Goal: Information Seeking & Learning: Learn about a topic

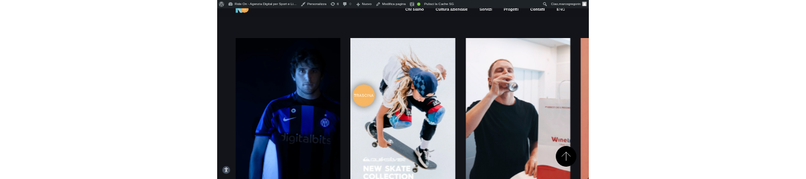
scroll to position [1417, 0]
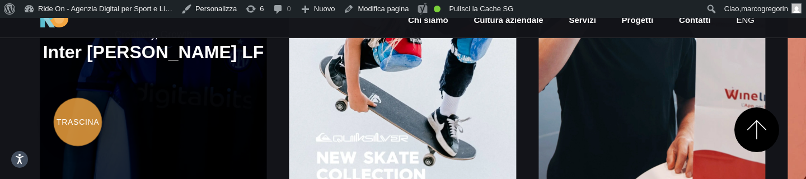
click at [78, 104] on link at bounding box center [153, 45] width 227 height 340
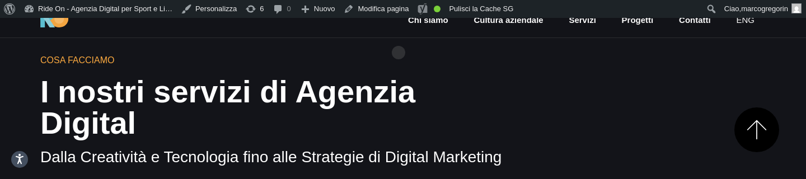
scroll to position [404, 0]
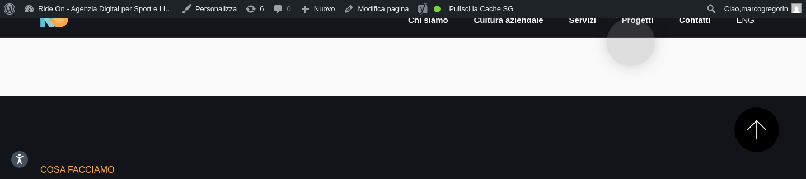
click at [631, 24] on link "Progetti" at bounding box center [638, 20] width 34 height 13
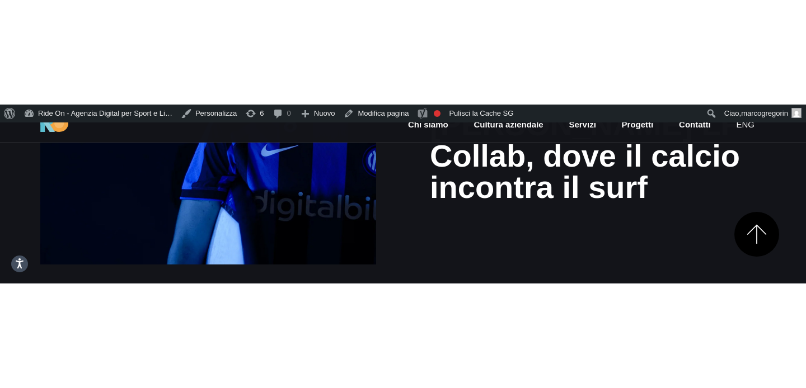
scroll to position [293, 0]
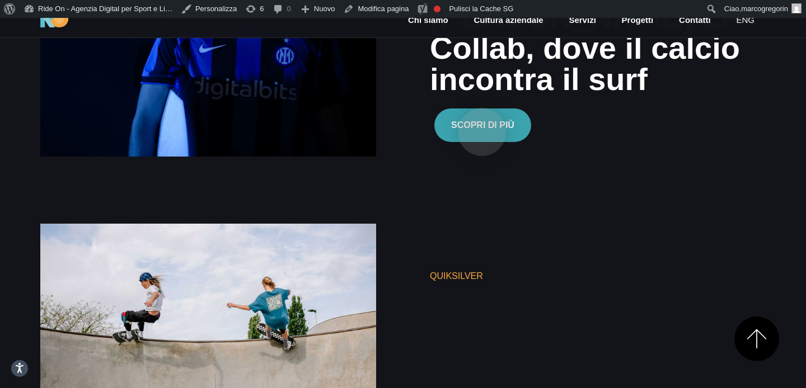
click at [482, 114] on button "Scopri di più" at bounding box center [482, 126] width 97 height 34
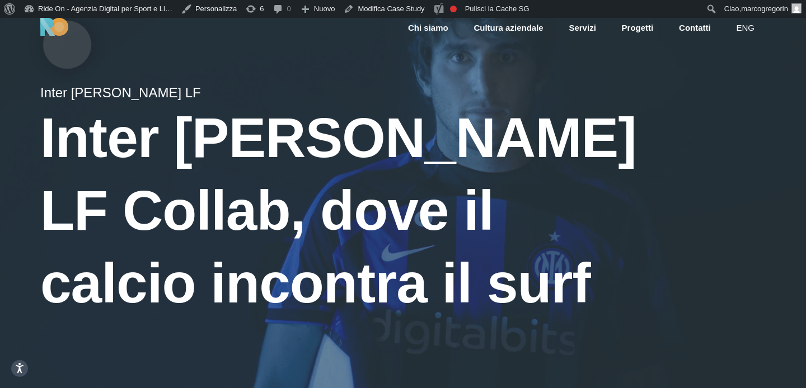
click at [65, 27] on img at bounding box center [54, 27] width 28 height 18
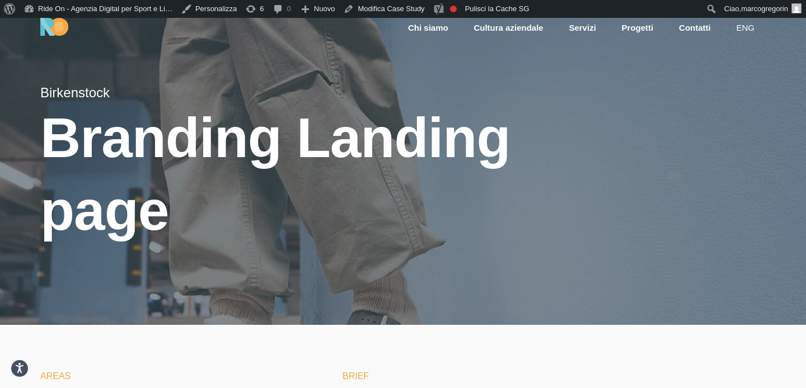
scroll to position [1, 0]
click at [679, 152] on div at bounding box center [403, 170] width 806 height 307
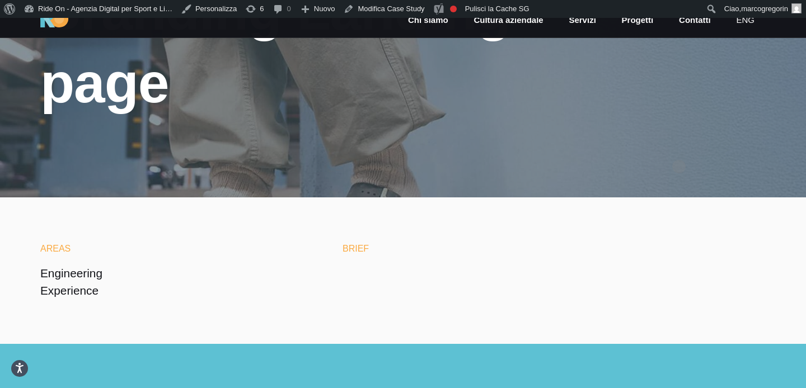
scroll to position [120, 0]
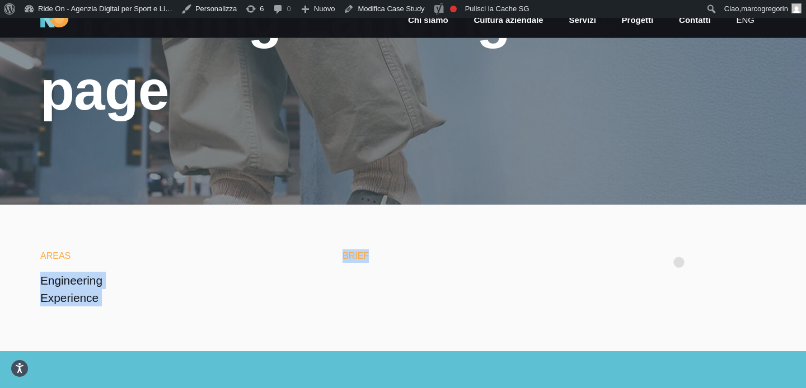
drag, startPoint x: 324, startPoint y: 177, endPoint x: 682, endPoint y: 246, distance: 364.6
click at [682, 246] on section "Areas Engineering Experience Brief" at bounding box center [403, 278] width 806 height 147
click at [682, 250] on div "Brief" at bounding box center [553, 265] width 423 height 31
click at [676, 250] on h6 "Brief" at bounding box center [553, 256] width 423 height 13
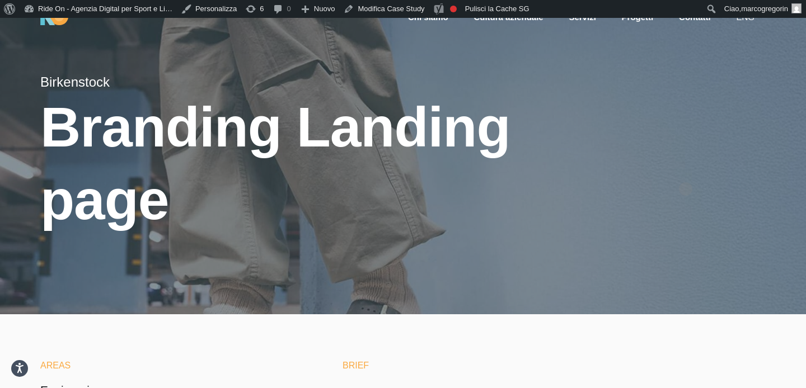
scroll to position [0, 0]
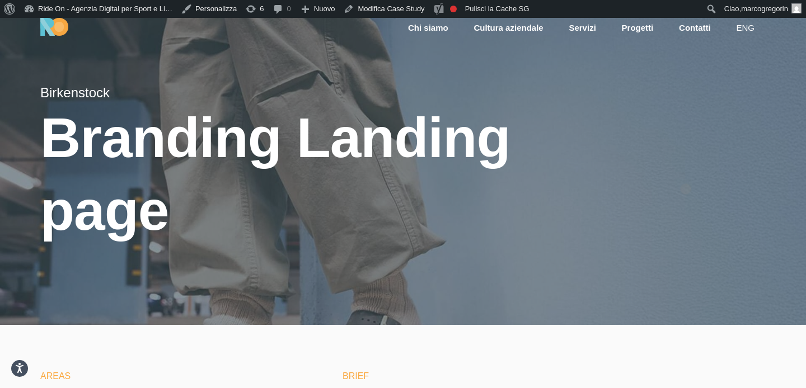
click at [685, 169] on div at bounding box center [403, 171] width 806 height 307
click at [691, 150] on div at bounding box center [403, 171] width 806 height 307
click at [698, 135] on div at bounding box center [403, 171] width 806 height 307
click at [698, 107] on div at bounding box center [403, 171] width 806 height 307
click at [698, 90] on div at bounding box center [403, 171] width 806 height 307
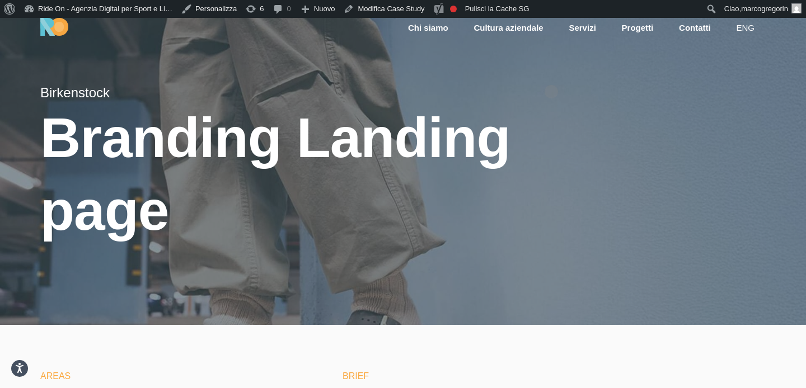
click at [551, 74] on div at bounding box center [403, 171] width 806 height 307
click at [619, 74] on div at bounding box center [403, 171] width 806 height 307
click at [682, 73] on div at bounding box center [403, 171] width 806 height 307
click at [656, 74] on div at bounding box center [403, 171] width 806 height 307
click at [679, 74] on div at bounding box center [403, 171] width 806 height 307
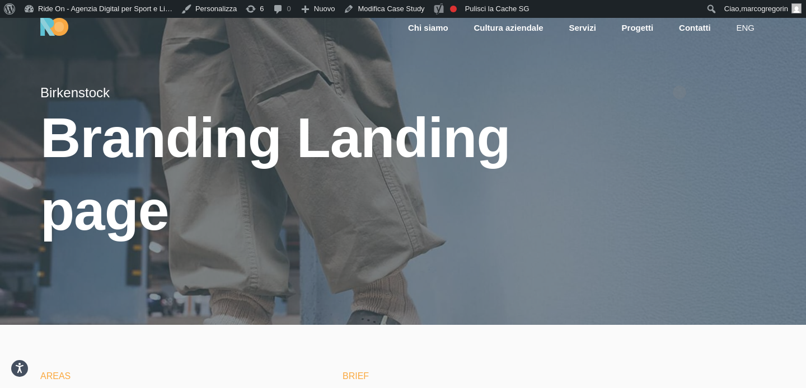
click at [679, 74] on div at bounding box center [403, 171] width 806 height 307
click at [711, 74] on div at bounding box center [403, 171] width 806 height 307
click at [691, 72] on div at bounding box center [403, 171] width 806 height 307
click at [690, 76] on div at bounding box center [403, 171] width 806 height 307
click at [707, 76] on div at bounding box center [403, 171] width 806 height 307
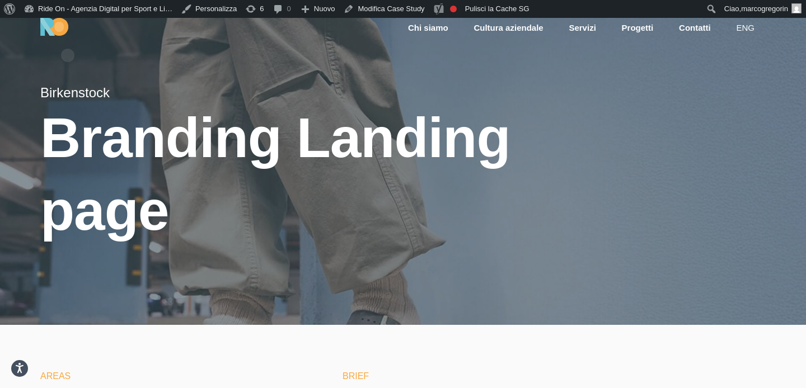
click at [62, 31] on img at bounding box center [54, 27] width 28 height 18
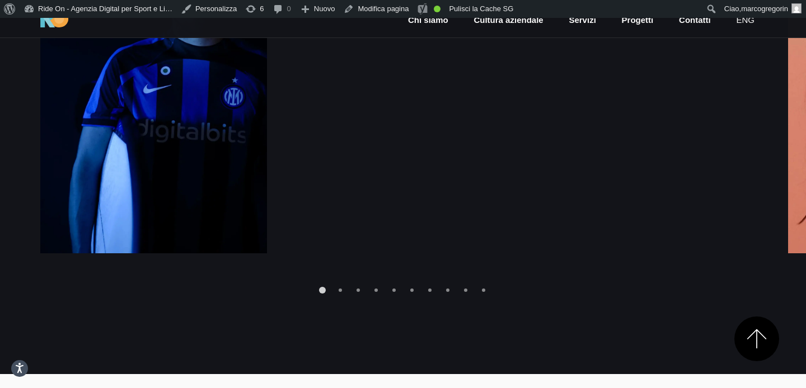
scroll to position [1460, 0]
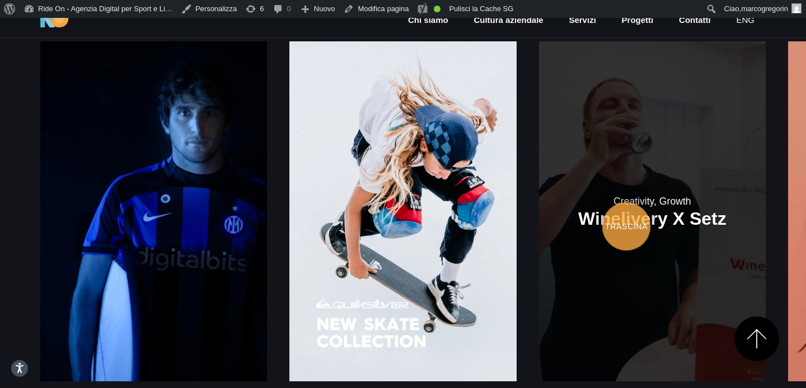
click at [539, 208] on link at bounding box center [652, 211] width 227 height 340
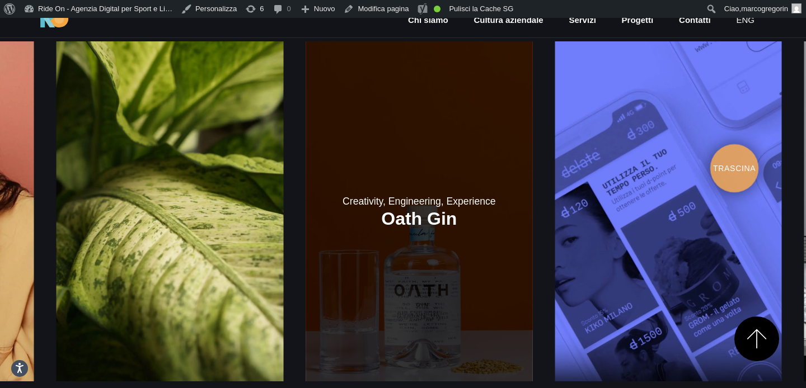
click at [306, 158] on link at bounding box center [419, 211] width 227 height 340
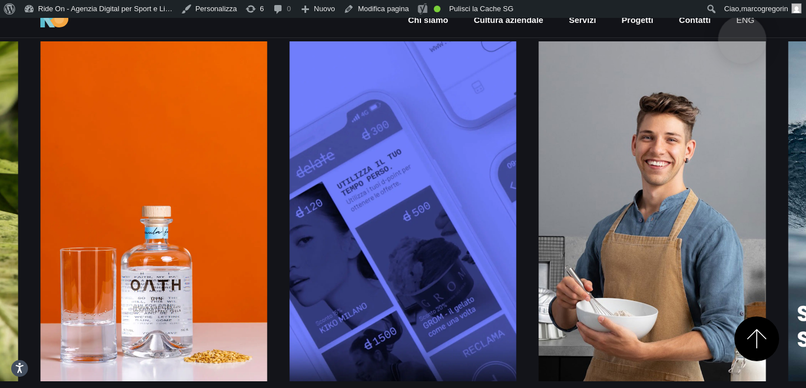
click at [743, 22] on link "eng" at bounding box center [745, 20] width 21 height 13
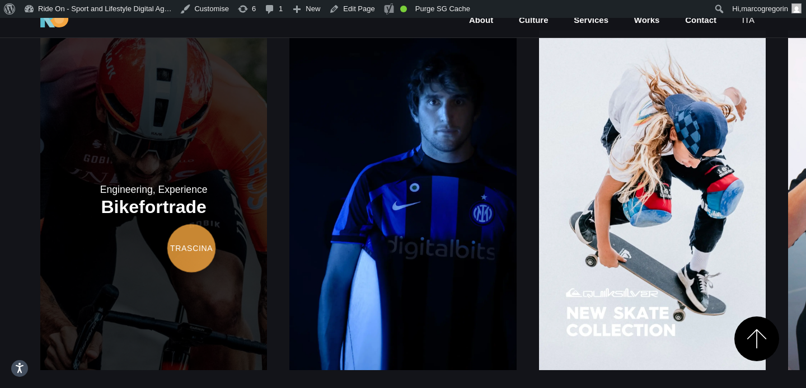
scroll to position [1444, 0]
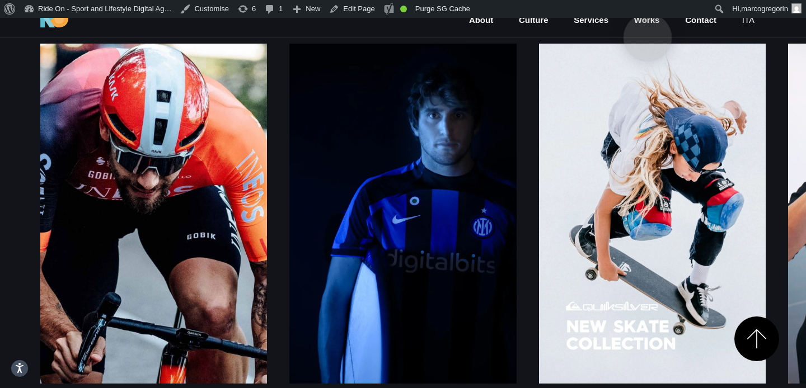
click at [647, 20] on link "Works" at bounding box center [647, 20] width 28 height 13
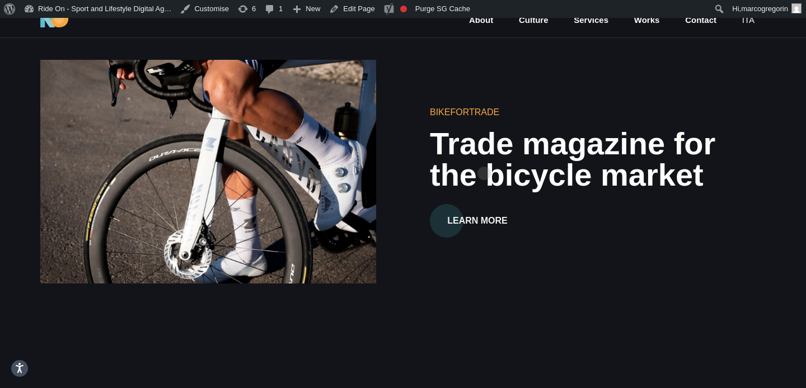
scroll to position [168, 0]
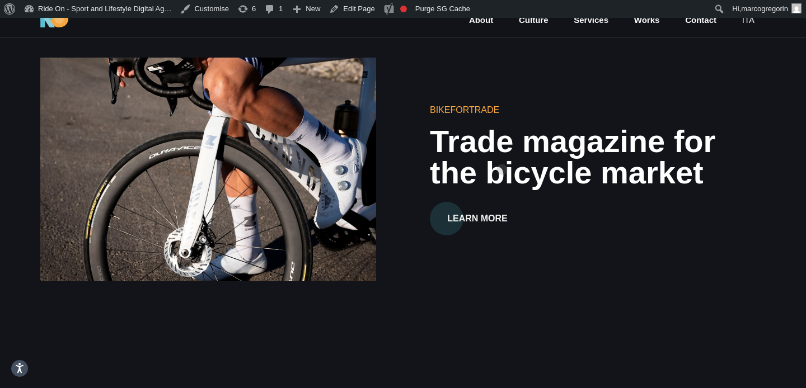
click at [502, 152] on h2 "Trade magazine for the bicycle market" at bounding box center [598, 157] width 336 height 63
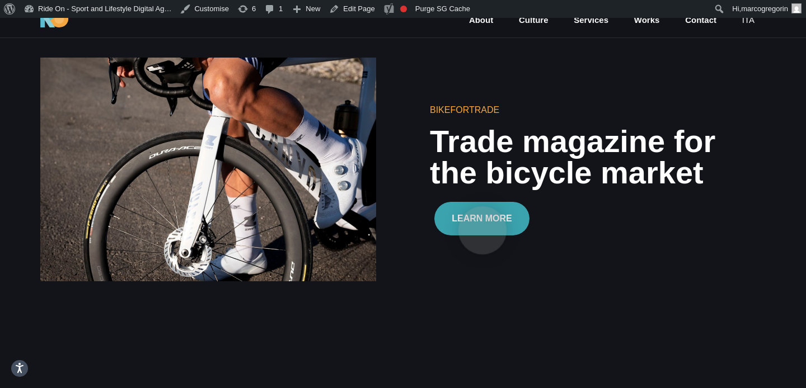
click at [485, 208] on button "Learn More" at bounding box center [481, 219] width 95 height 34
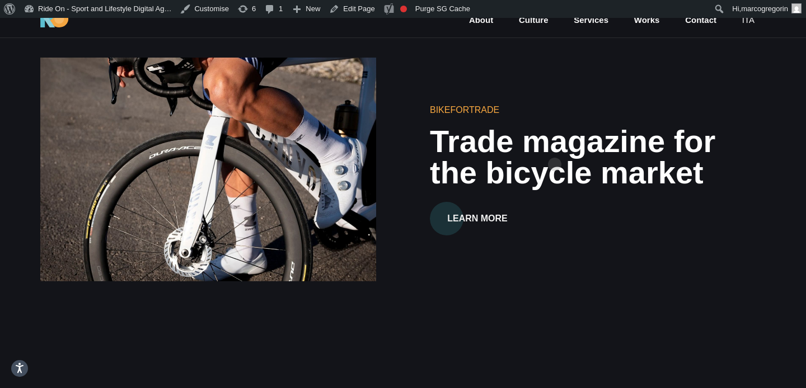
click at [551, 149] on h2 "Trade magazine for the bicycle market" at bounding box center [598, 157] width 336 height 63
click at [599, 143] on h2 "Trade magazine for the bicycle market" at bounding box center [598, 157] width 336 height 63
click at [599, 154] on h2 "Trade magazine for the bicycle market" at bounding box center [598, 157] width 336 height 63
click at [599, 151] on h2 "Trade magazine for the bicycle market" at bounding box center [598, 157] width 336 height 63
click at [639, 109] on h6 "Bikefortrade" at bounding box center [598, 110] width 336 height 13
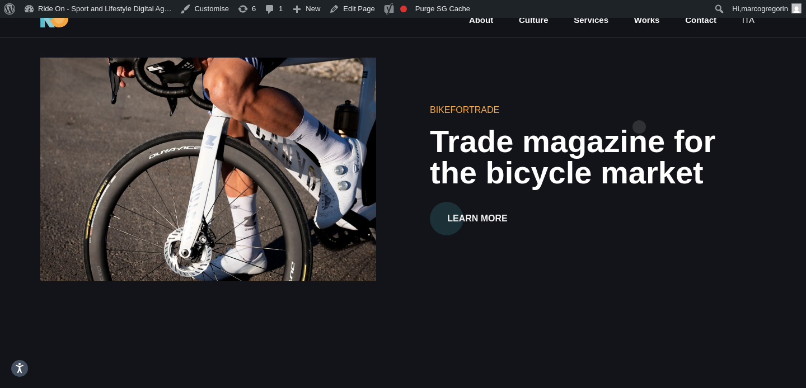
click at [654, 107] on h6 "Bikefortrade" at bounding box center [598, 110] width 336 height 13
click at [650, 91] on div "Bikefortrade Trade magazine for the bicycle market Learn More" at bounding box center [402, 169] width 743 height 291
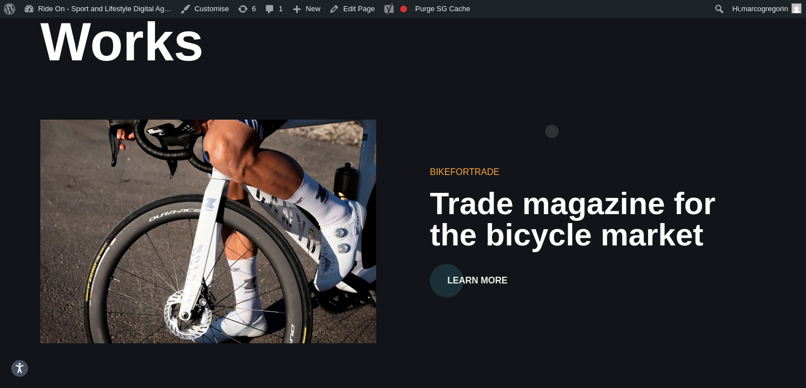
scroll to position [0, 0]
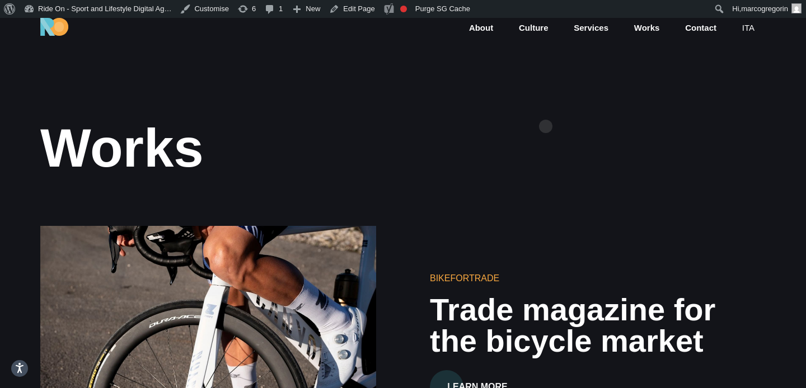
click at [521, 124] on div "Works" at bounding box center [402, 148] width 725 height 59
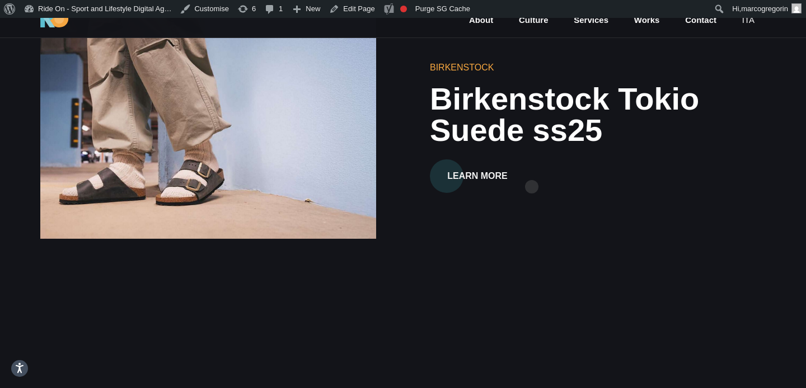
scroll to position [212, 0]
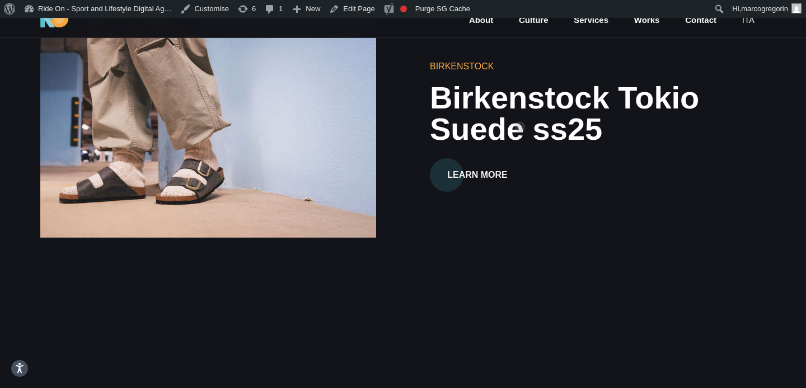
click at [520, 109] on h2 "Birkenstock Tokio Suede ss25" at bounding box center [598, 113] width 336 height 63
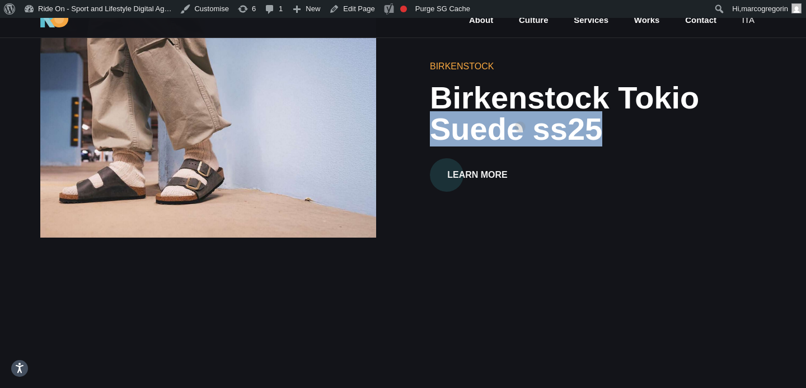
click at [520, 109] on h2 "Birkenstock Tokio Suede ss25" at bounding box center [598, 113] width 336 height 63
copy h2 "Birkenstock"
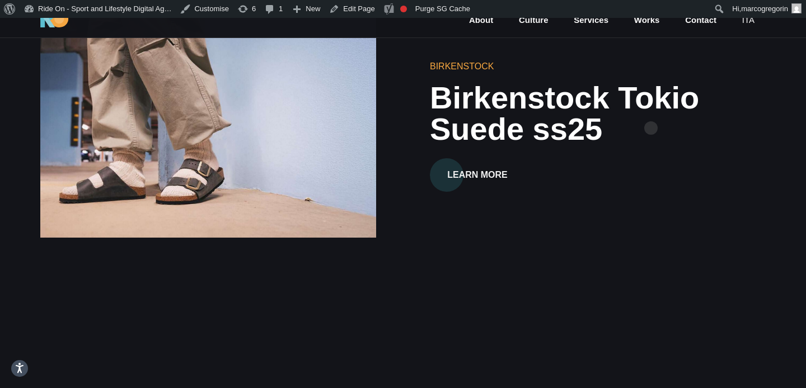
drag, startPoint x: 651, startPoint y: 110, endPoint x: 645, endPoint y: 113, distance: 6.3
click at [651, 110] on h2 "Birkenstock Tokio Suede ss25" at bounding box center [598, 113] width 336 height 63
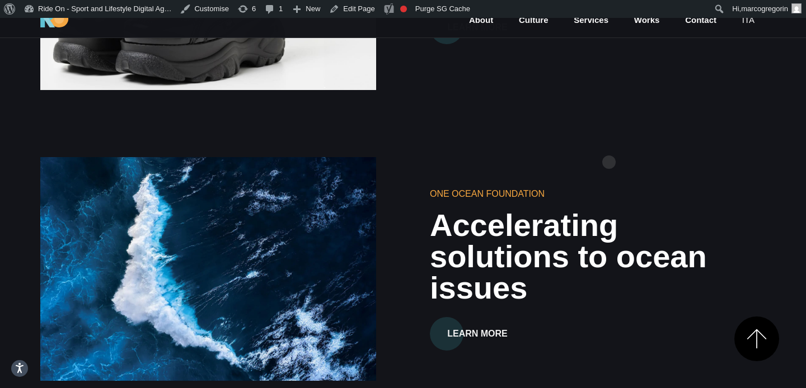
scroll to position [820, 0]
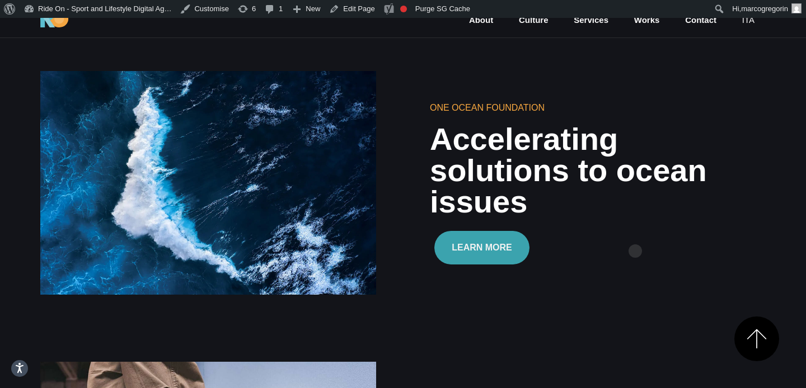
scroll to position [448, 0]
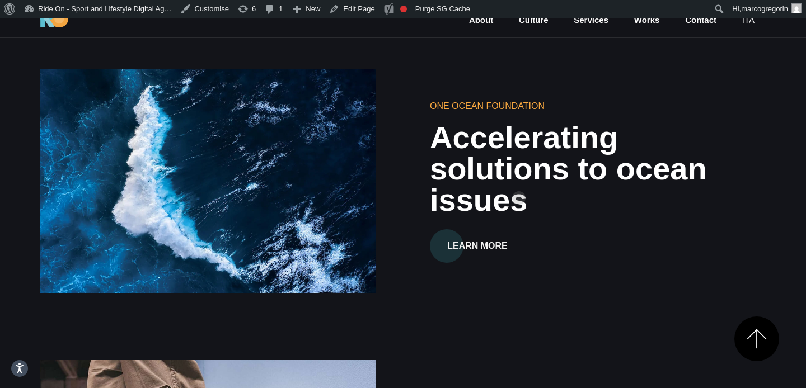
click at [525, 170] on h2 "Accelerating solutions to ocean issues" at bounding box center [598, 169] width 336 height 94
click at [553, 158] on h2 "Accelerating solutions to ocean issues" at bounding box center [598, 169] width 336 height 94
click at [553, 163] on h2 "Accelerating solutions to ocean issues" at bounding box center [598, 169] width 336 height 94
click at [553, 177] on h2 "Accelerating solutions to ocean issues" at bounding box center [598, 169] width 336 height 94
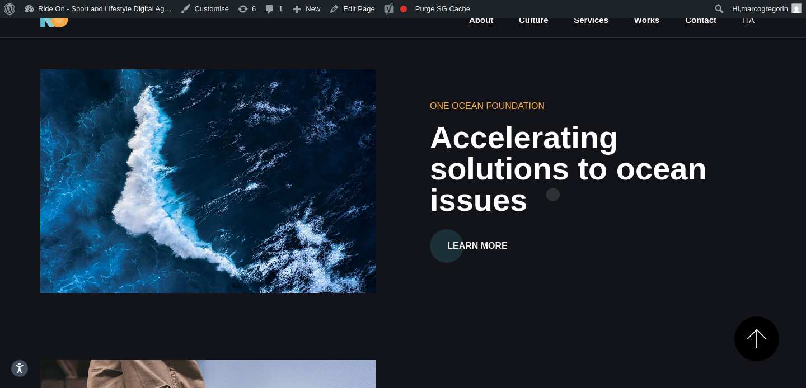
click at [553, 177] on h2 "Accelerating solutions to ocean issues" at bounding box center [598, 169] width 336 height 94
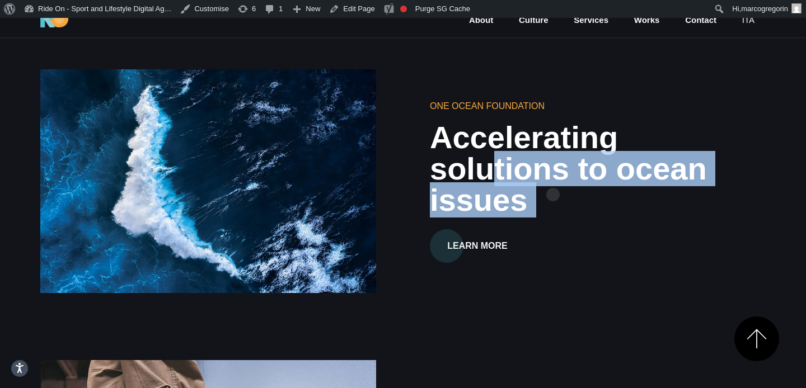
click at [553, 177] on h2 "Accelerating solutions to ocean issues" at bounding box center [598, 169] width 336 height 94
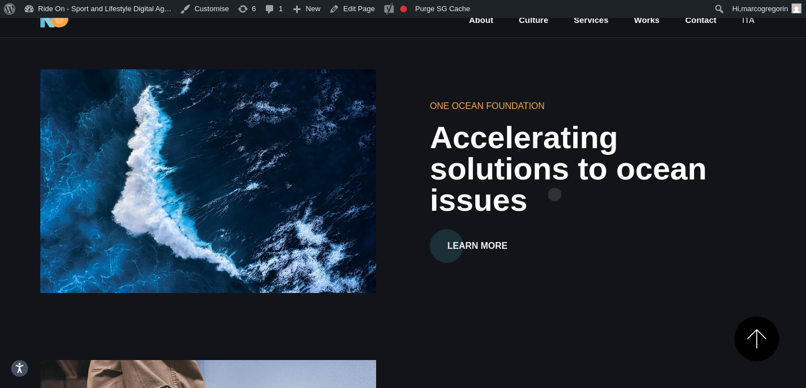
click at [558, 175] on h2 "Accelerating solutions to ocean issues" at bounding box center [598, 169] width 336 height 94
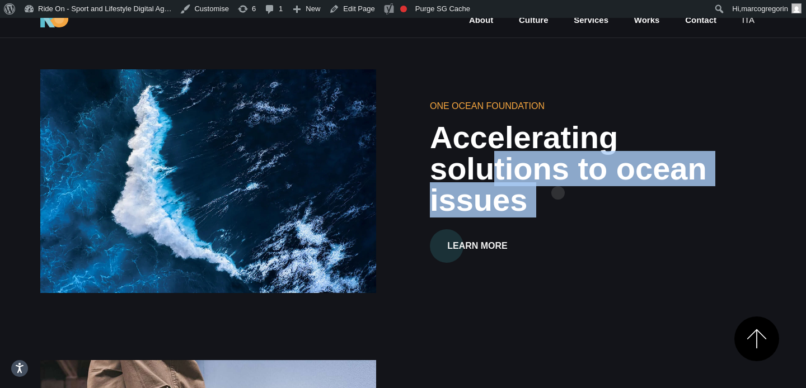
click at [558, 175] on h2 "Accelerating solutions to ocean issues" at bounding box center [598, 169] width 336 height 94
click at [557, 181] on h2 "Accelerating solutions to ocean issues" at bounding box center [598, 169] width 336 height 94
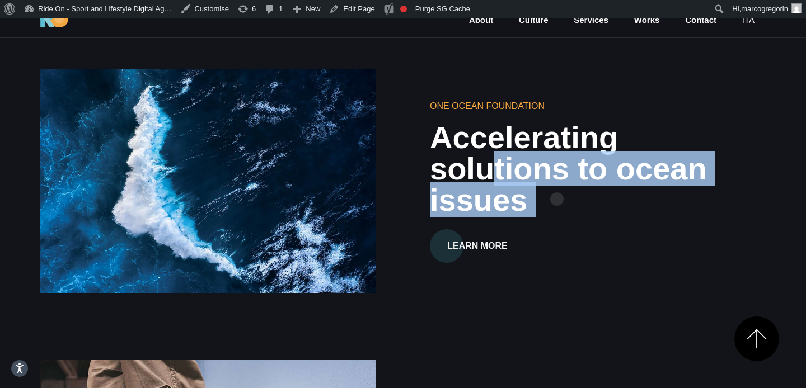
click at [557, 181] on h2 "Accelerating solutions to ocean issues" at bounding box center [598, 169] width 336 height 94
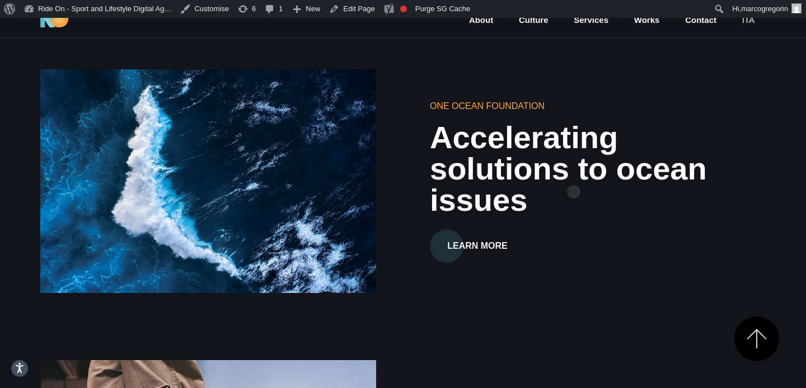
click at [577, 172] on h2 "Accelerating solutions to ocean issues" at bounding box center [598, 169] width 336 height 94
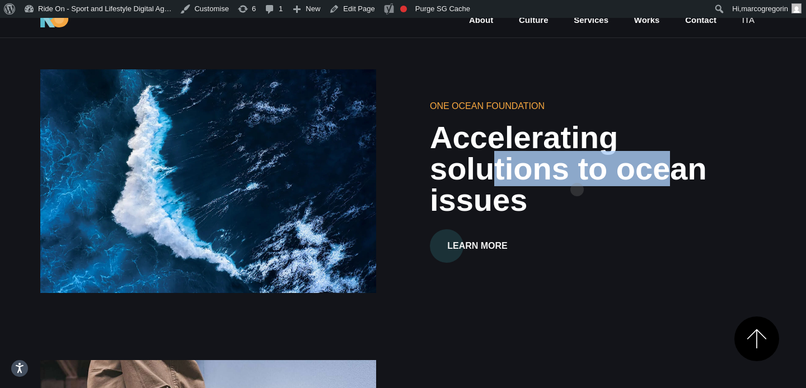
click at [577, 172] on h2 "Accelerating solutions to ocean issues" at bounding box center [598, 169] width 336 height 94
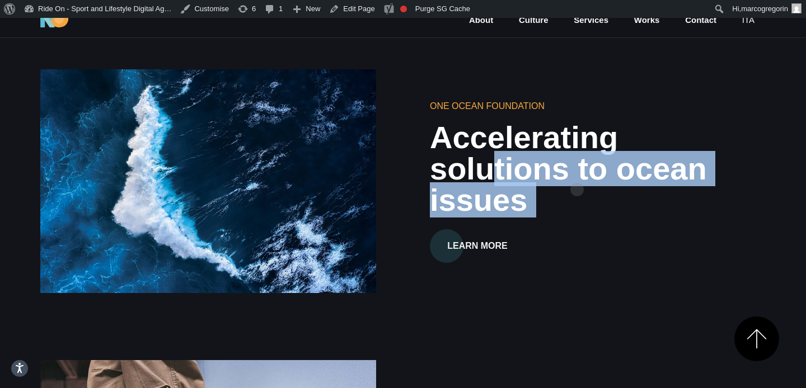
click at [577, 172] on h2 "Accelerating solutions to ocean issues" at bounding box center [598, 169] width 336 height 94
click at [573, 177] on h2 "Accelerating solutions to ocean issues" at bounding box center [598, 169] width 336 height 94
click at [585, 173] on h2 "Accelerating solutions to ocean issues" at bounding box center [598, 169] width 336 height 94
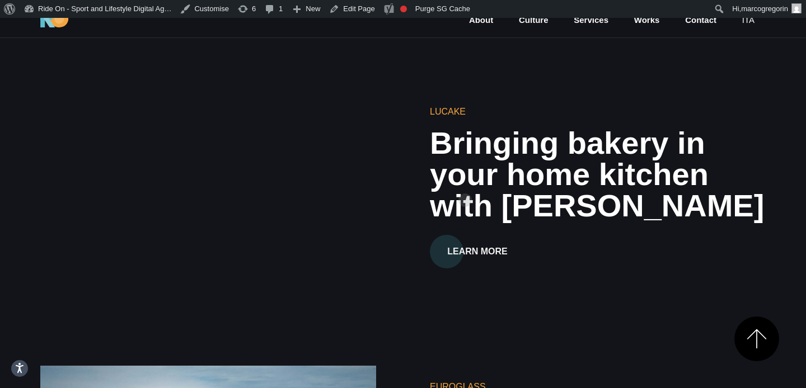
scroll to position [3063, 0]
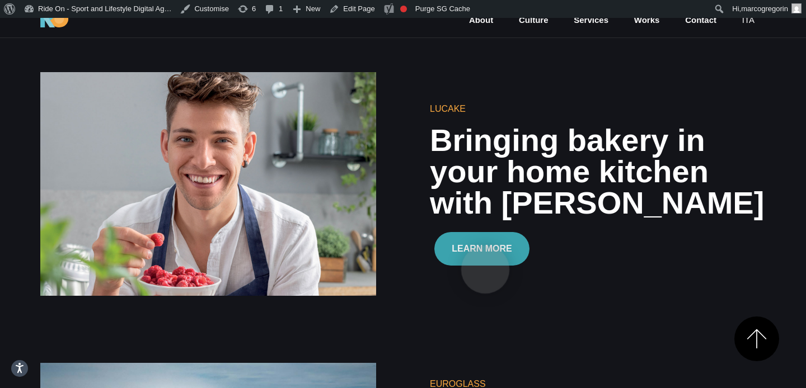
click at [485, 252] on button "Learn More" at bounding box center [481, 249] width 95 height 34
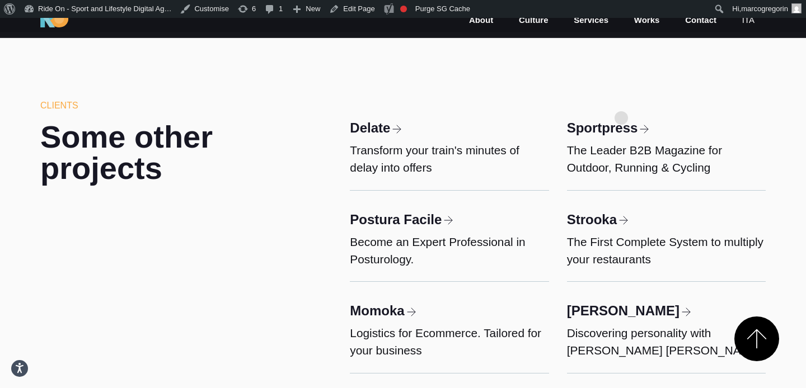
scroll to position [3732, 0]
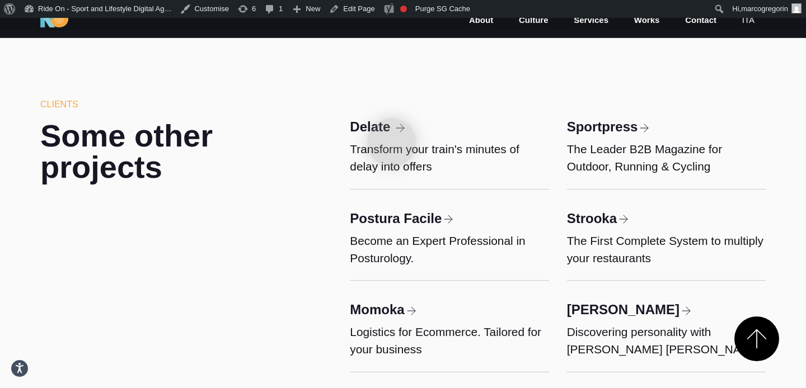
click at [392, 125] on h3 "Delate" at bounding box center [377, 127] width 54 height 15
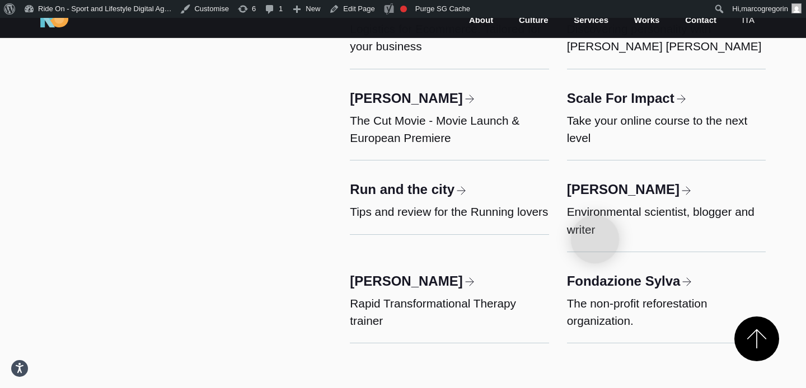
scroll to position [4039, 0]
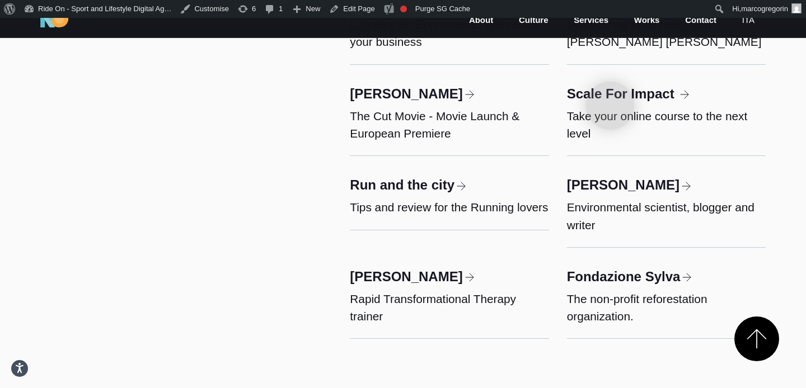
click at [610, 88] on h3 "Scale For Impact" at bounding box center [627, 94] width 121 height 15
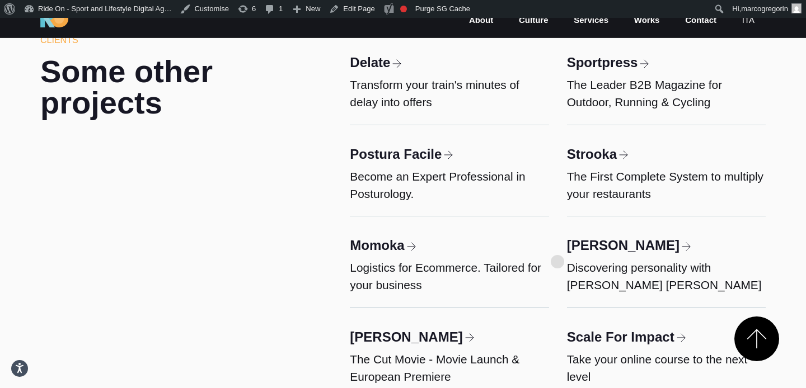
scroll to position [3759, 0]
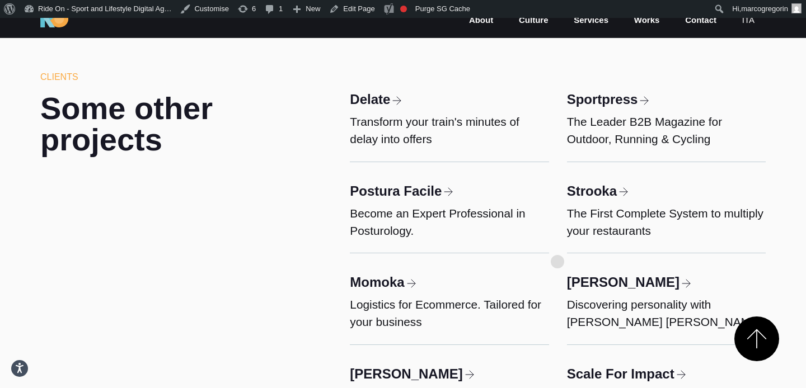
click at [557, 244] on div "Postura Facile Become an Expert Professional in Posturology." at bounding box center [449, 208] width 217 height 92
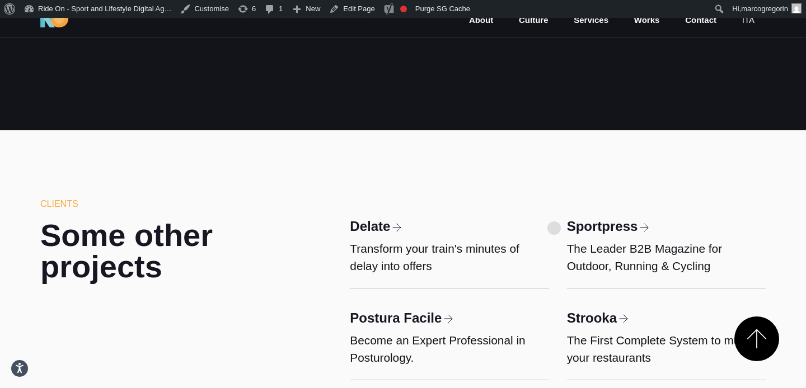
scroll to position [3558, 0]
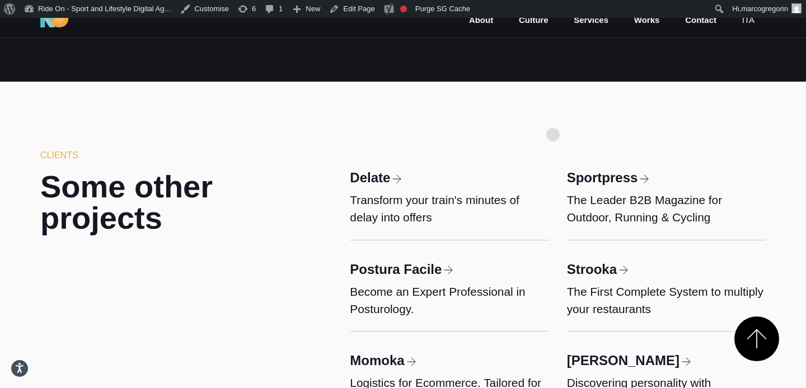
scroll to position [3719, 0]
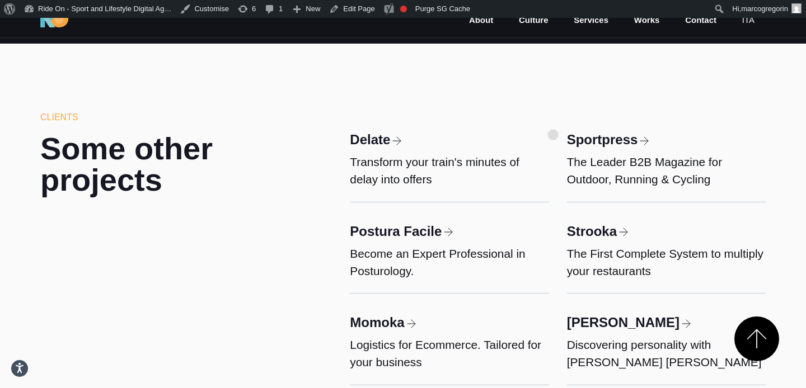
click at [553, 117] on div "Delate Transform your train's minutes of delay into offers" at bounding box center [449, 157] width 217 height 92
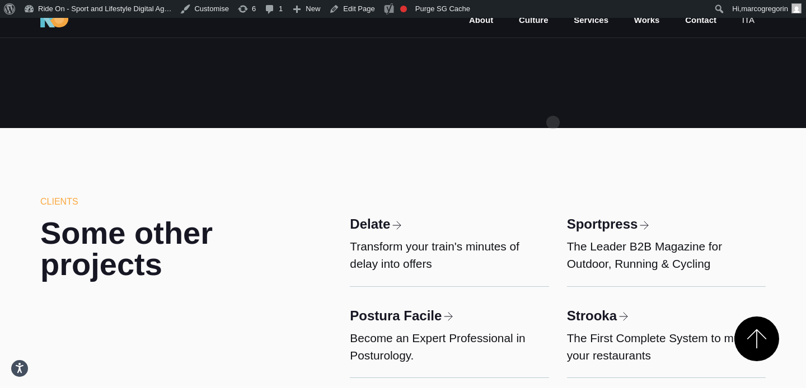
scroll to position [3532, 0]
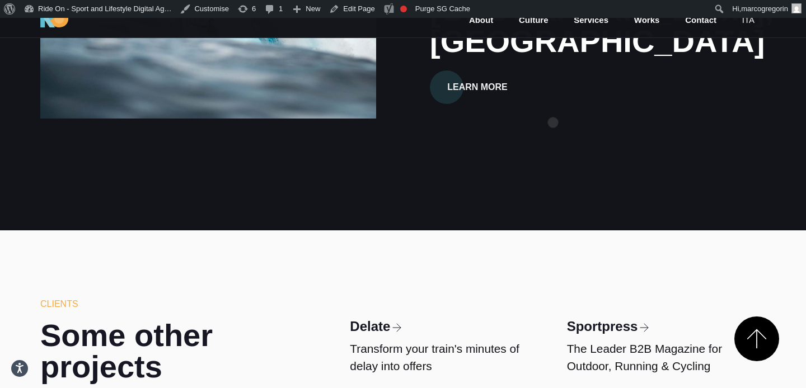
click at [553, 105] on div "Euroglass Shaping Stoke since 1990. Hossegor, France Learn More" at bounding box center [402, 6] width 743 height 291
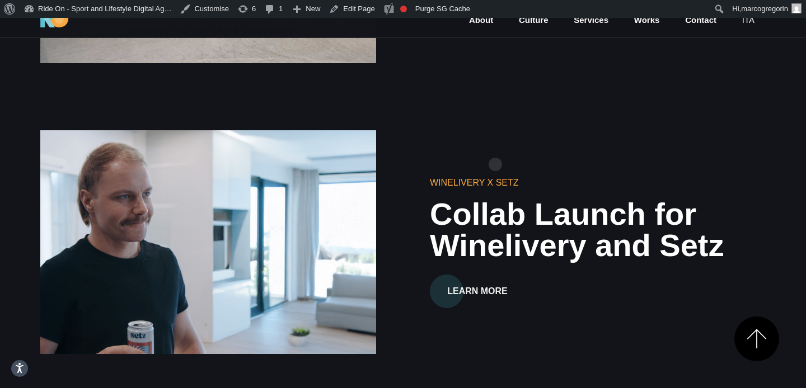
scroll to position [1829, 0]
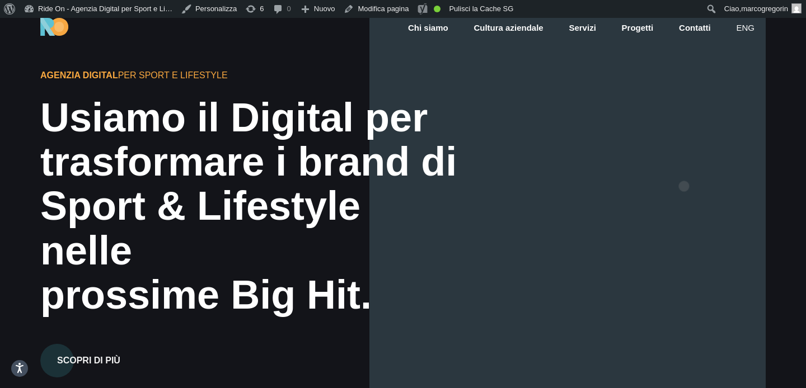
drag, startPoint x: 684, startPoint y: 168, endPoint x: 693, endPoint y: 165, distance: 9.8
click at [684, 168] on div at bounding box center [567, 212] width 396 height 388
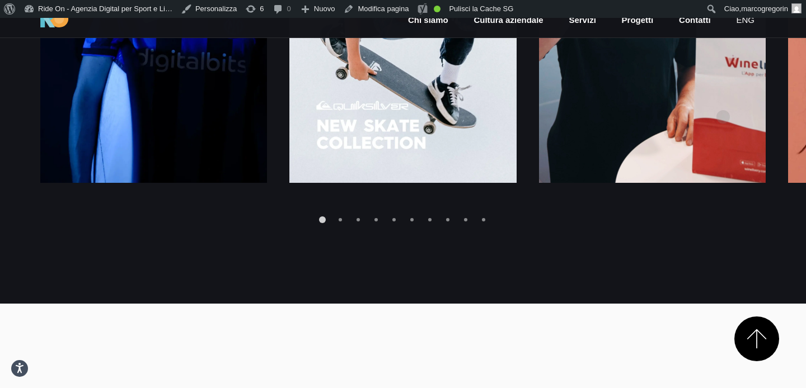
scroll to position [1722, 0]
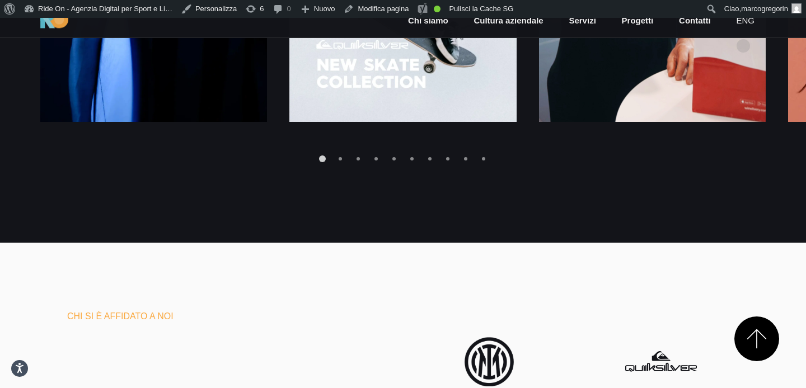
scroll to position [1722, 0]
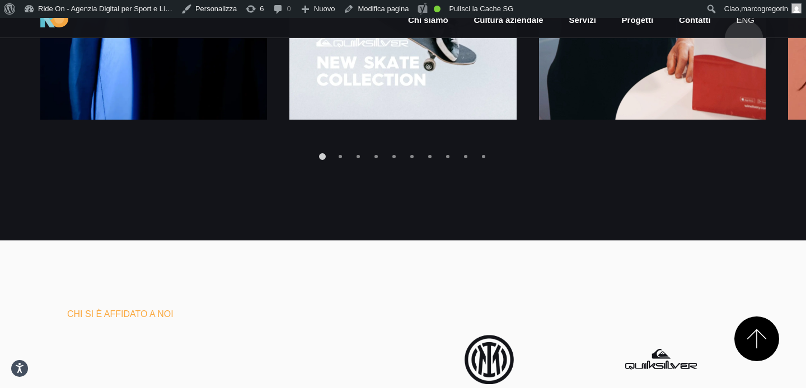
click at [744, 21] on link "eng" at bounding box center [745, 20] width 21 height 13
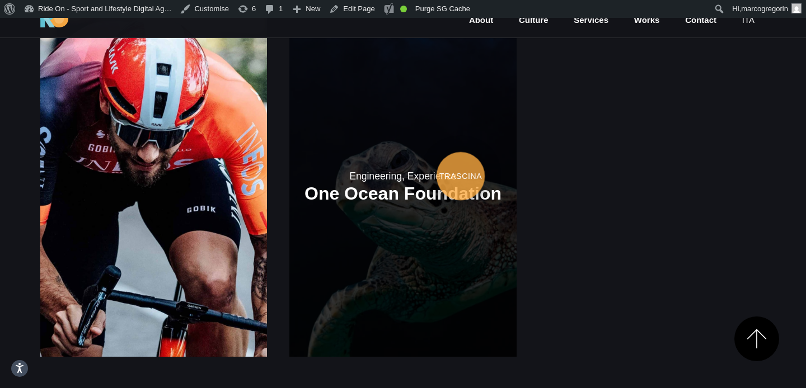
scroll to position [1474, 0]
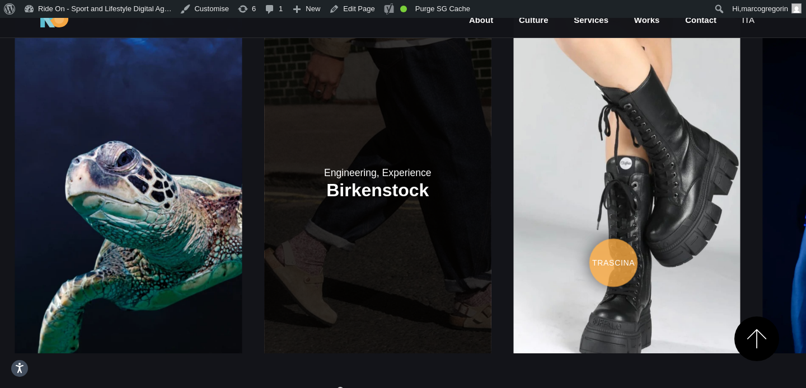
click at [264, 233] on link at bounding box center [377, 183] width 227 height 340
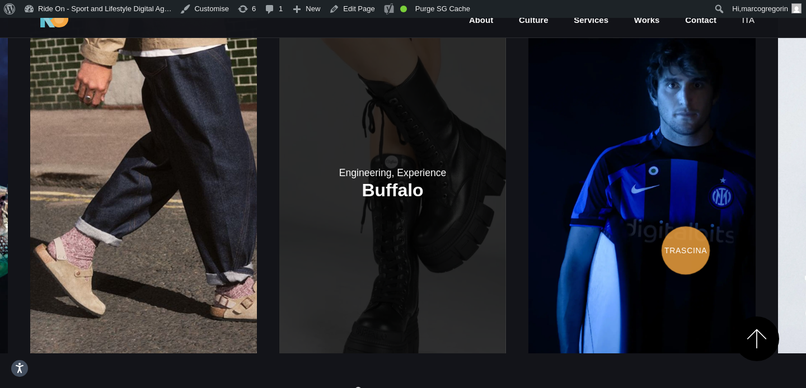
click at [308, 223] on link at bounding box center [392, 183] width 227 height 340
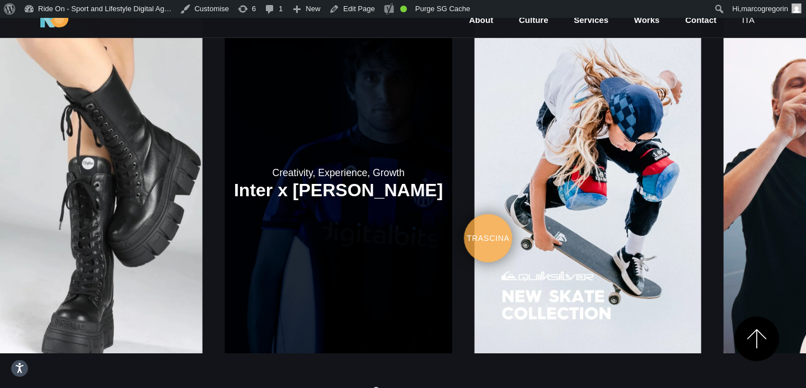
click at [258, 206] on link at bounding box center [338, 183] width 227 height 340
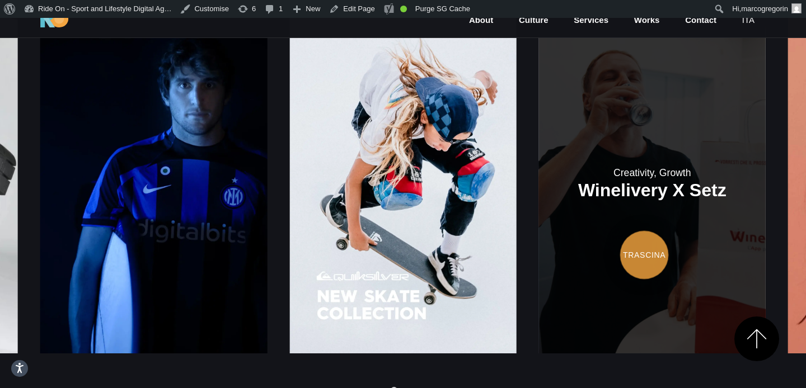
click at [539, 233] on link at bounding box center [652, 183] width 227 height 340
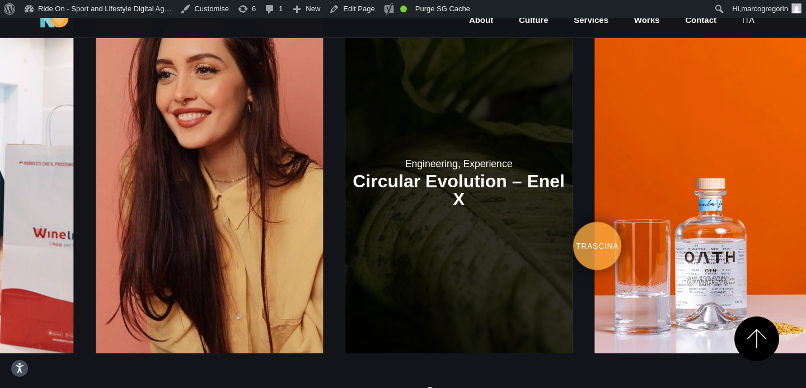
click at [345, 208] on link at bounding box center [458, 183] width 227 height 340
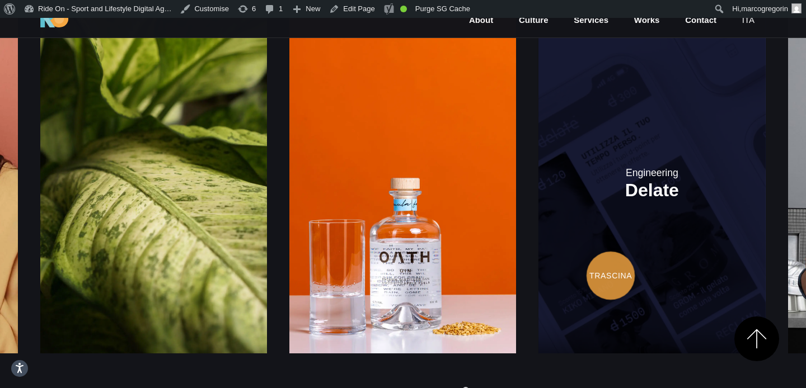
click at [538, 252] on link at bounding box center [651, 183] width 227 height 340
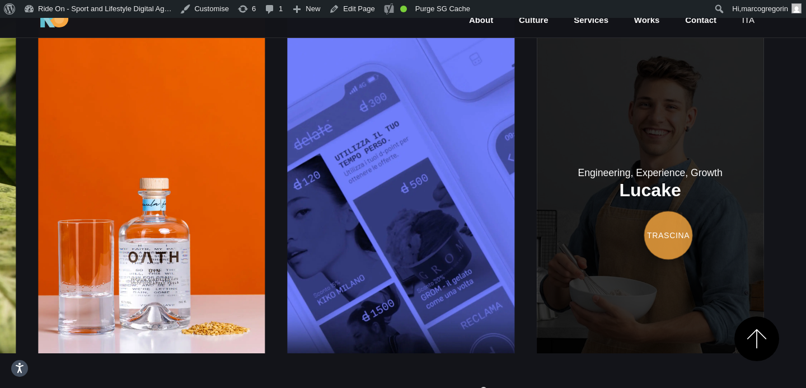
click at [422, 217] on div "Engineering, Experience [GEOGRAPHIC_DATA] Engineering, Experience One Ocean Fou…" at bounding box center [402, 182] width 725 height 427
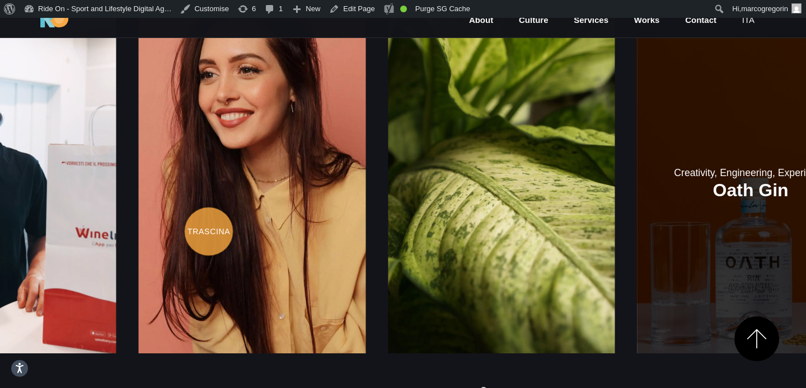
click at [805, 183] on link at bounding box center [750, 183] width 227 height 340
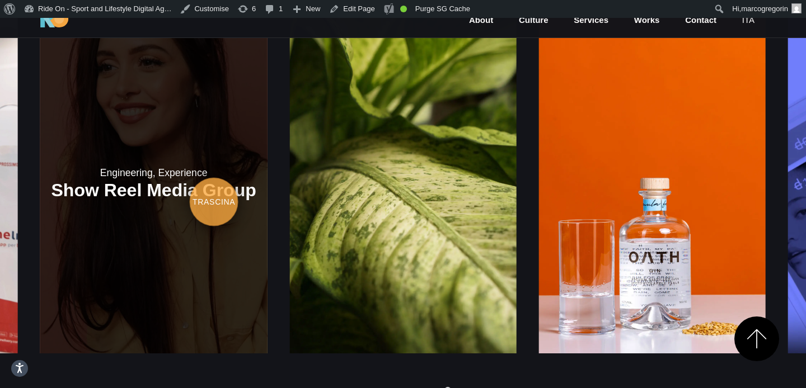
click at [267, 167] on link at bounding box center [153, 183] width 227 height 340
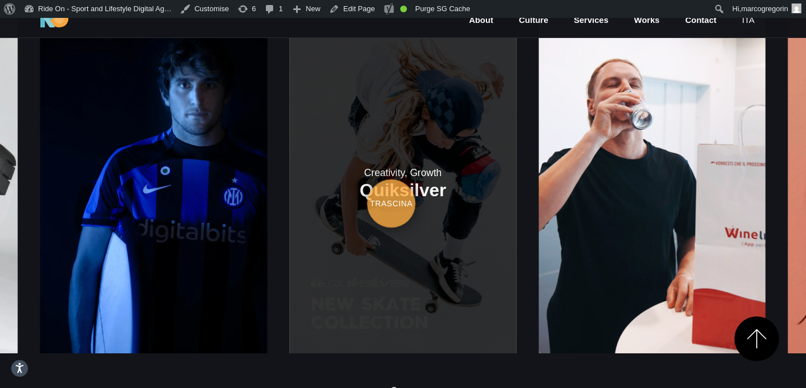
click at [289, 186] on link at bounding box center [402, 183] width 227 height 340
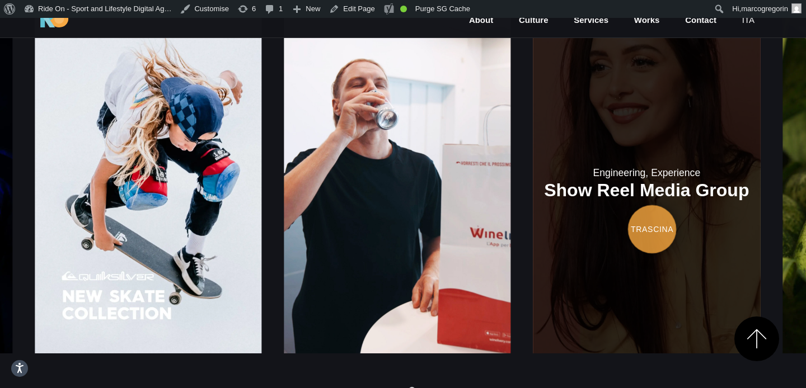
click at [533, 212] on link at bounding box center [646, 183] width 227 height 340
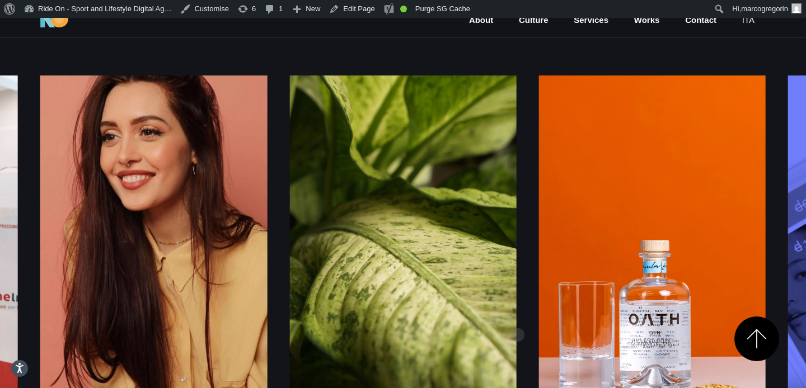
scroll to position [1449, 0]
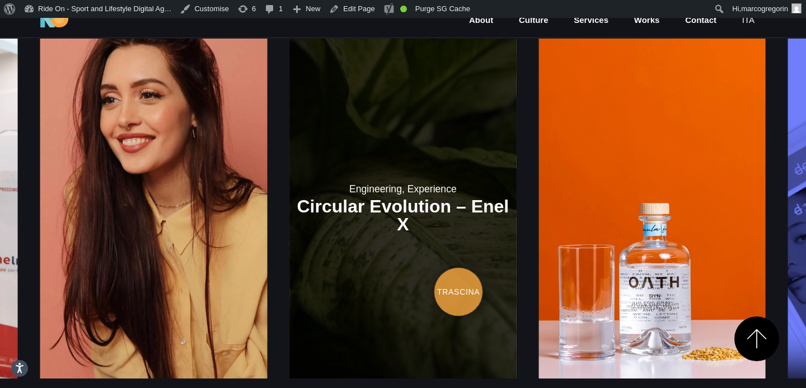
click at [289, 274] on link at bounding box center [402, 209] width 227 height 340
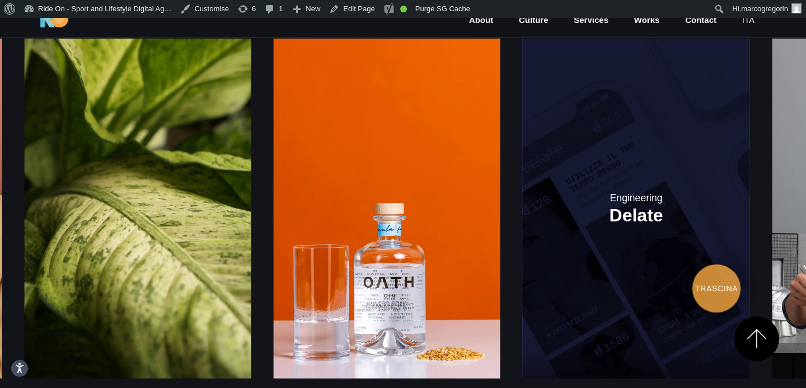
click at [523, 237] on link at bounding box center [636, 209] width 227 height 340
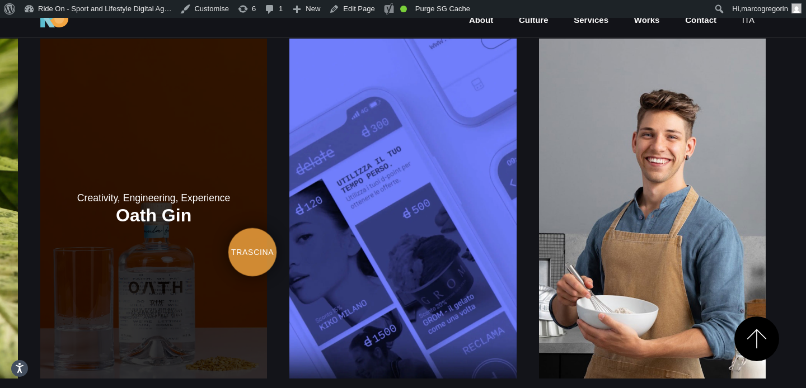
click at [267, 233] on link at bounding box center [153, 209] width 227 height 340
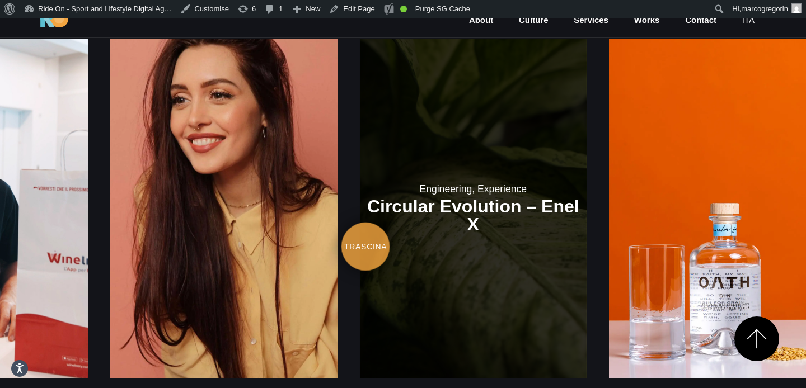
click at [586, 229] on link at bounding box center [473, 209] width 227 height 340
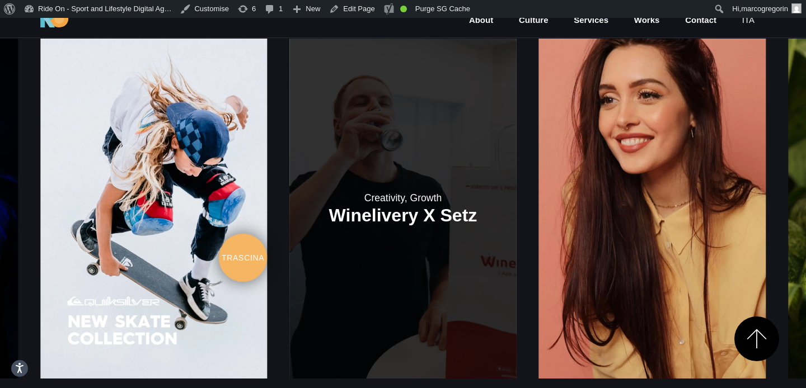
click at [267, 306] on link at bounding box center [153, 209] width 227 height 340
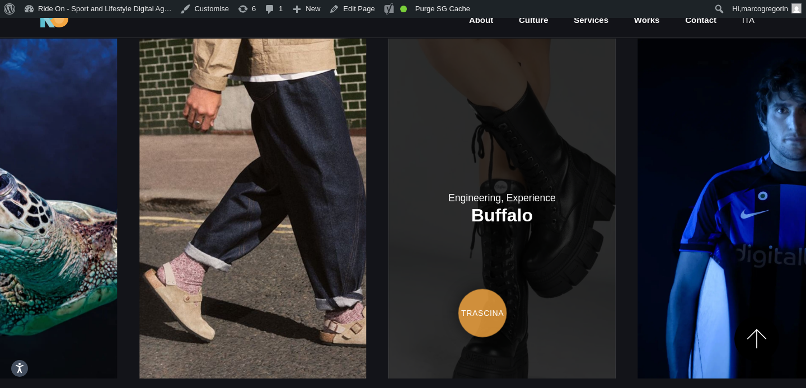
click at [615, 279] on link at bounding box center [501, 209] width 227 height 340
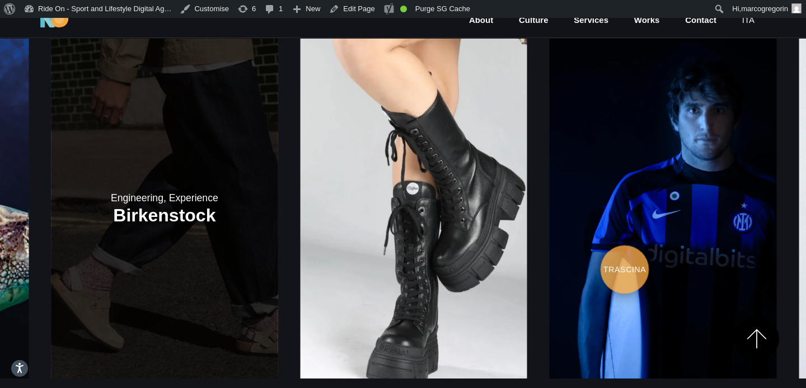
click at [131, 239] on link at bounding box center [164, 209] width 227 height 340
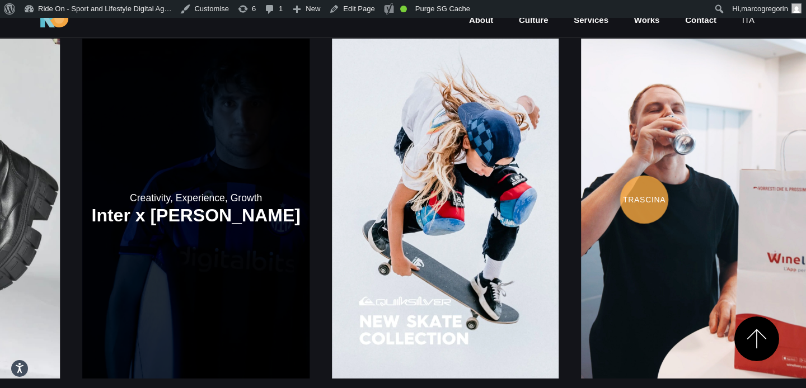
click at [161, 175] on link at bounding box center [196, 209] width 227 height 340
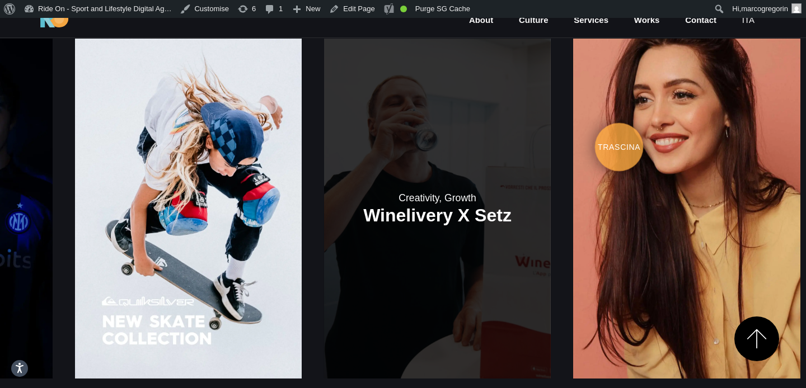
click at [324, 117] on link at bounding box center [437, 209] width 227 height 340
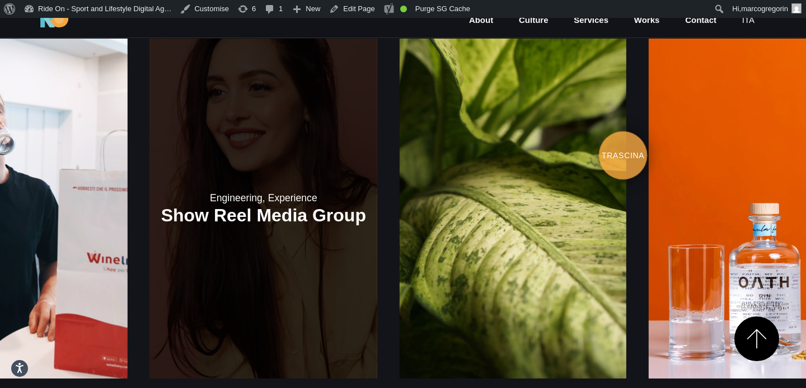
click at [150, 101] on link at bounding box center [263, 209] width 227 height 340
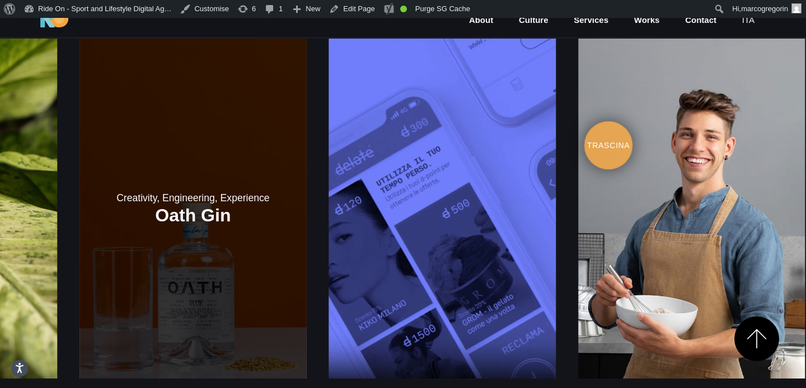
click at [137, 123] on link at bounding box center [192, 209] width 227 height 340
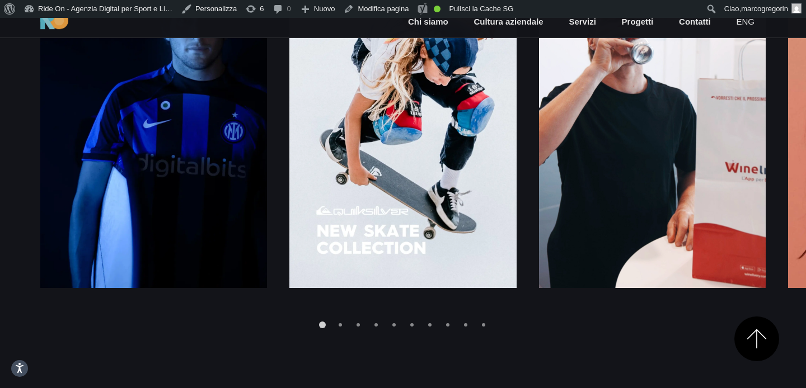
scroll to position [1617, 0]
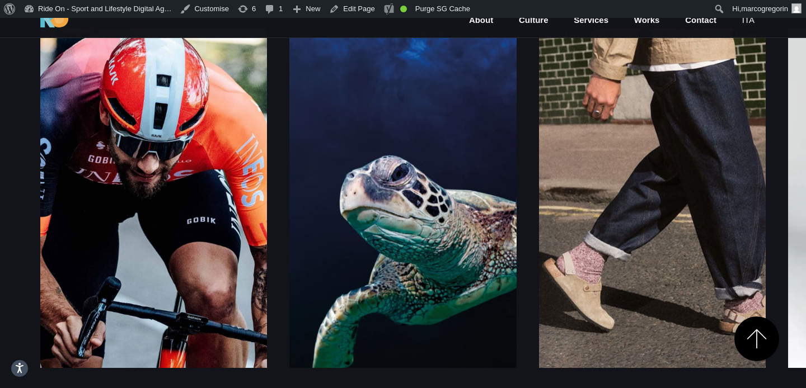
scroll to position [1449, 0]
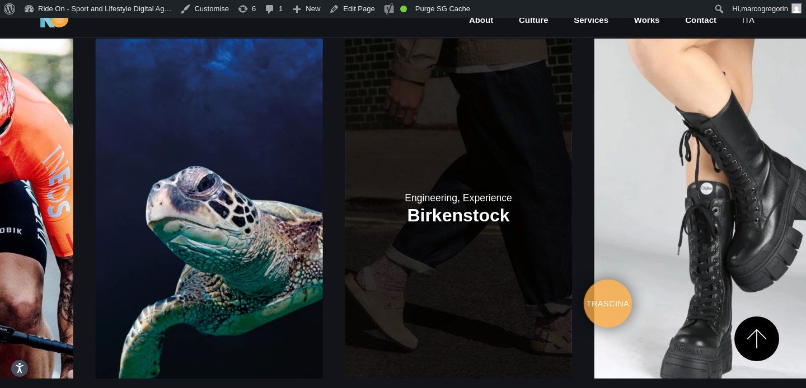
click at [345, 271] on link at bounding box center [458, 209] width 227 height 340
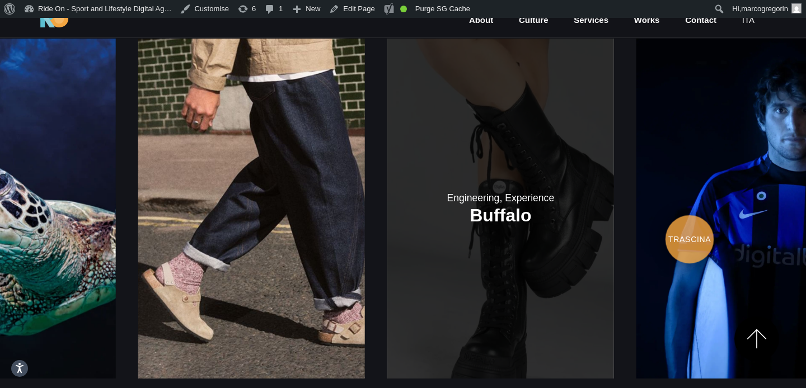
click at [473, 222] on link at bounding box center [500, 209] width 227 height 340
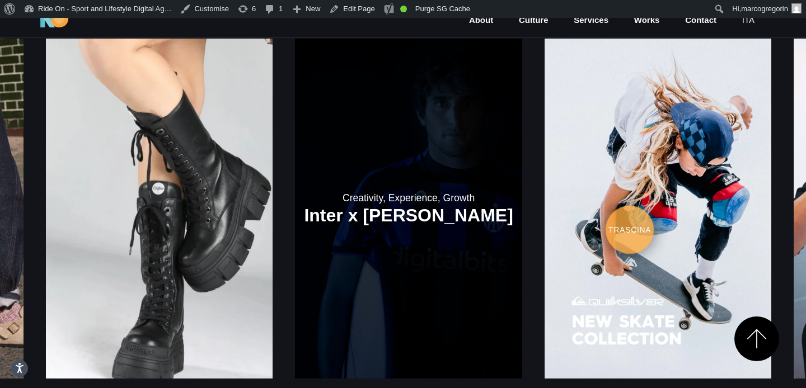
click at [369, 212] on link at bounding box center [408, 209] width 227 height 340
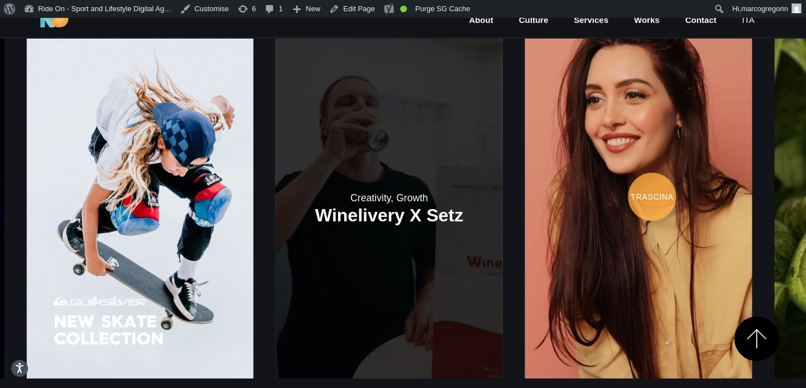
click at [346, 179] on link at bounding box center [389, 209] width 227 height 340
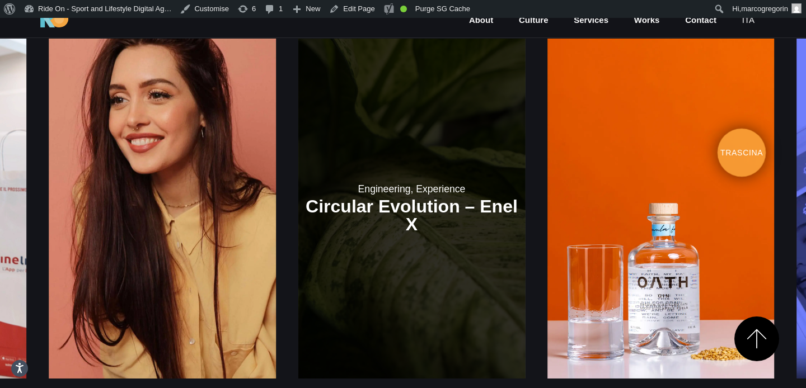
click at [398, 114] on link at bounding box center [411, 209] width 227 height 340
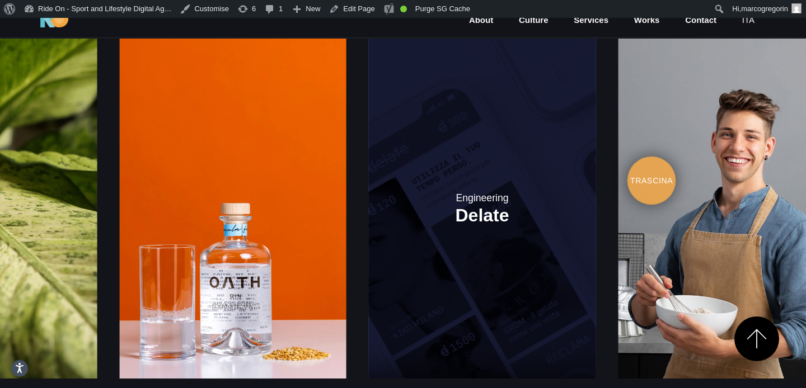
click at [421, 159] on link at bounding box center [482, 209] width 227 height 340
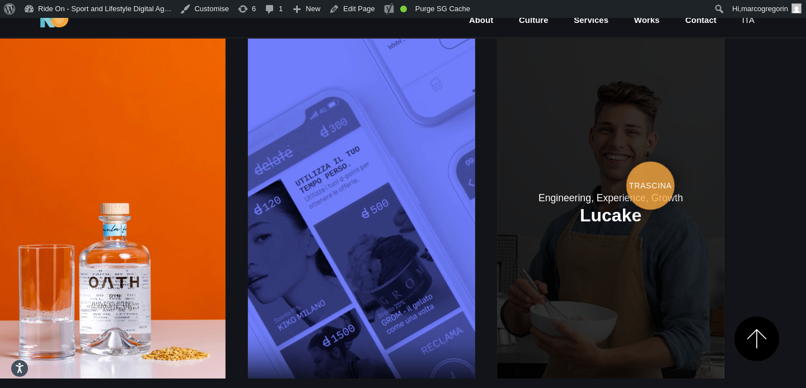
click at [723, 180] on link at bounding box center [610, 209] width 227 height 340
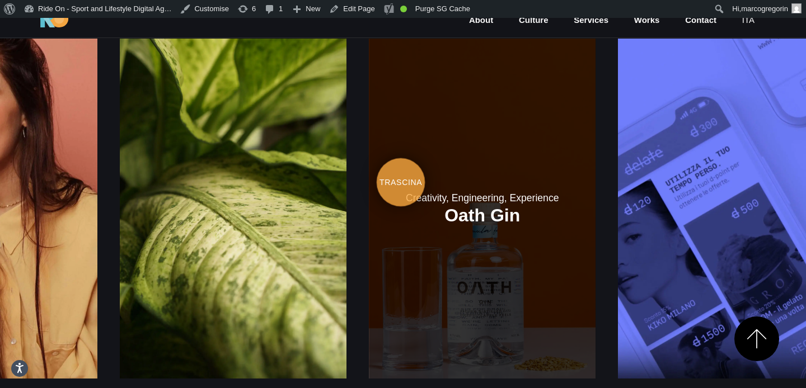
click at [559, 165] on link at bounding box center [482, 209] width 227 height 340
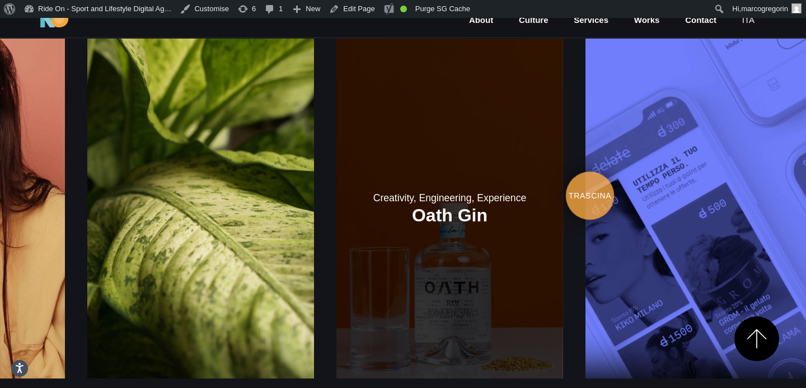
click at [342, 175] on link at bounding box center [449, 209] width 227 height 340
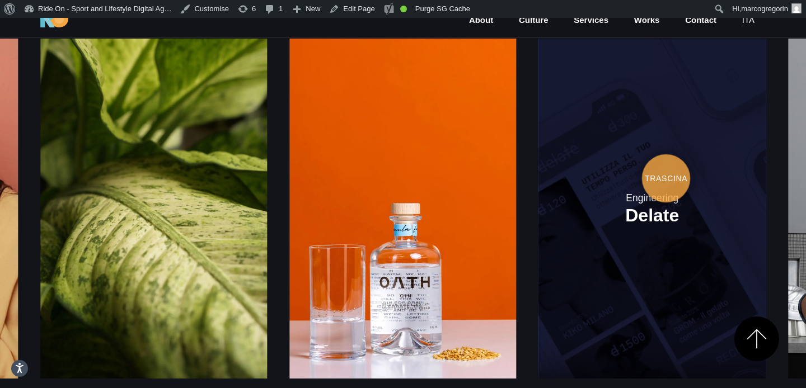
click at [539, 161] on link at bounding box center [652, 209] width 227 height 340
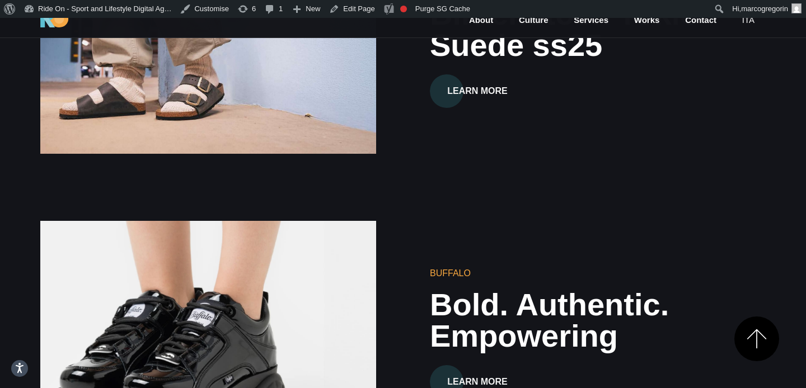
scroll to position [882, 0]
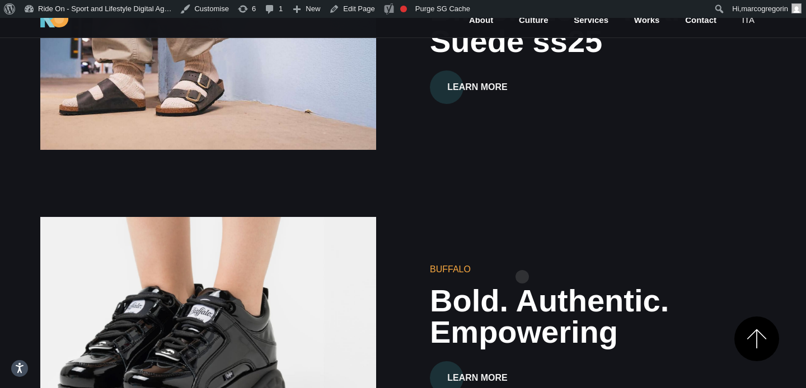
click at [522, 259] on div "Buffalo Bold. Authentic. Empowering Learn More" at bounding box center [402, 329] width 743 height 291
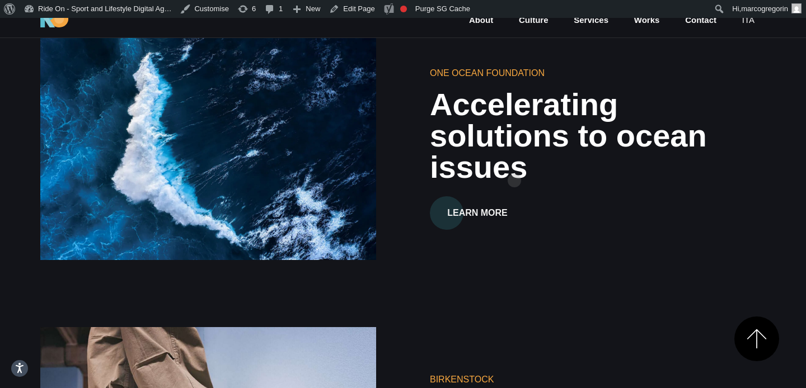
scroll to position [459, 0]
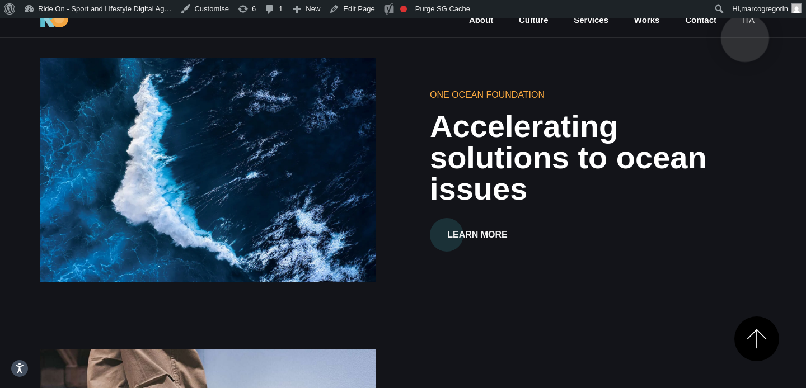
click at [745, 20] on link "ita" at bounding box center [748, 20] width 15 height 13
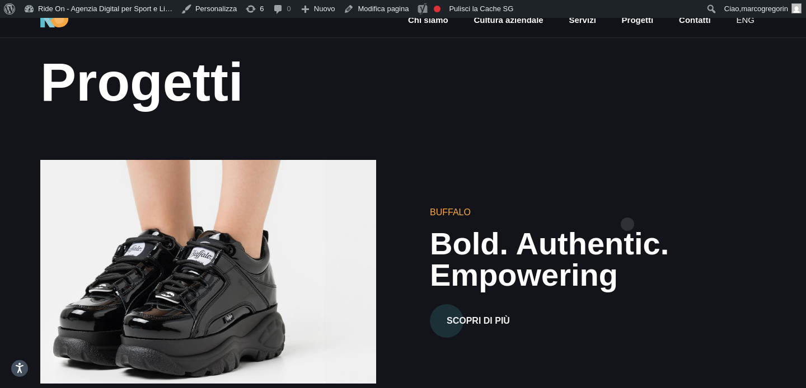
scroll to position [112, 0]
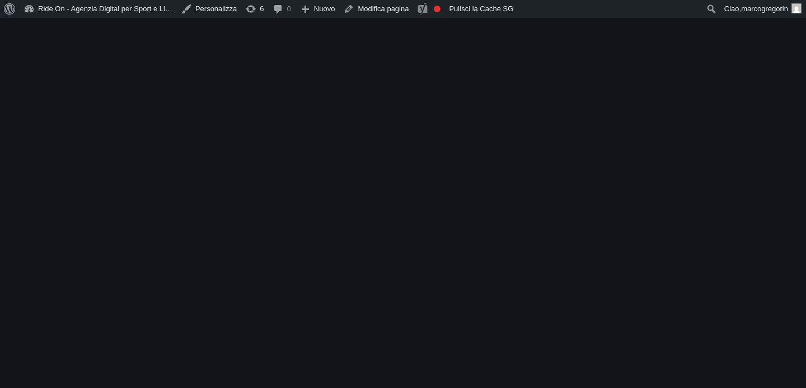
scroll to position [112, 0]
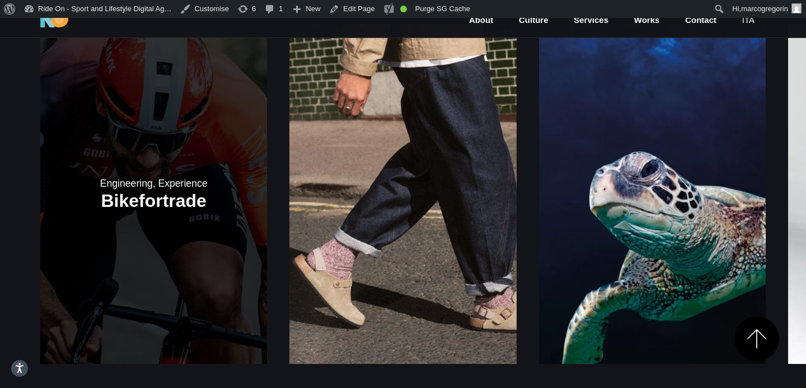
scroll to position [1385, 0]
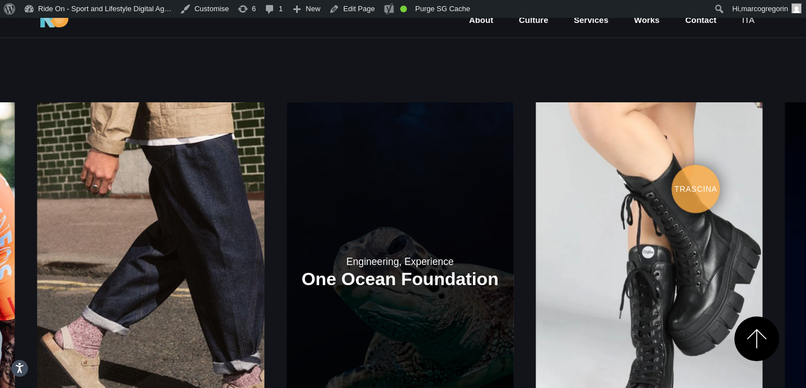
click at [405, 171] on link at bounding box center [399, 272] width 227 height 340
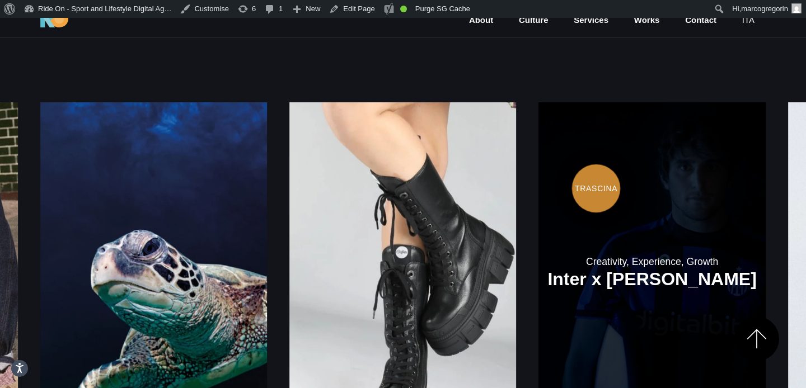
click at [538, 171] on link at bounding box center [651, 272] width 227 height 340
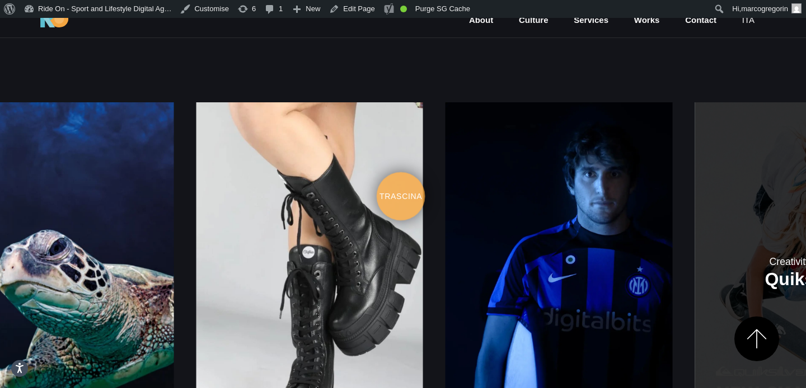
click at [805, 170] on link at bounding box center [807, 272] width 227 height 340
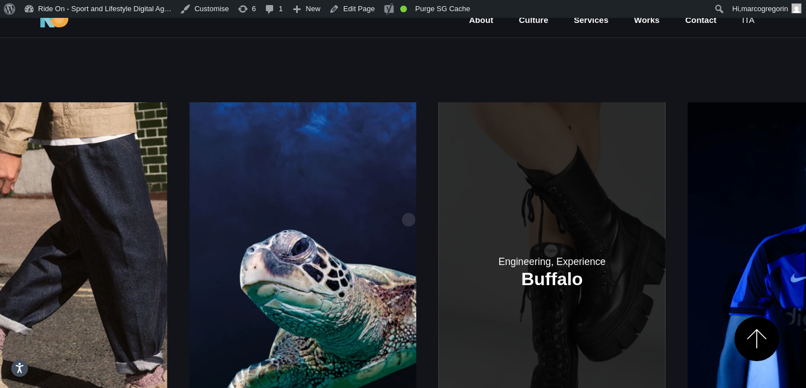
click at [665, 178] on link at bounding box center [552, 272] width 227 height 340
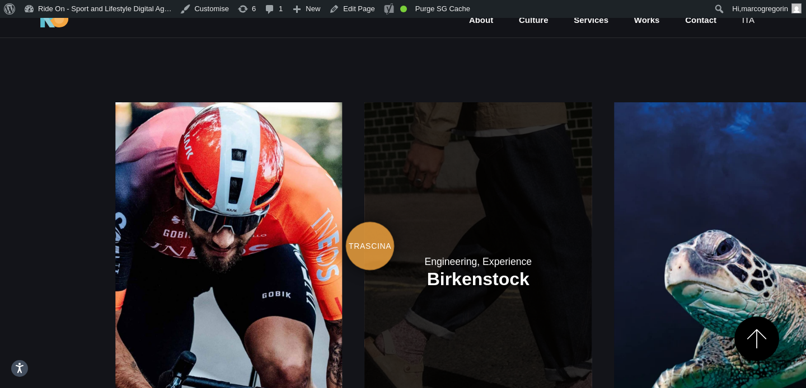
click at [684, 227] on div "Engineering, Experience [GEOGRAPHIC_DATA] Engineering, Experience [GEOGRAPHIC_D…" at bounding box center [477, 272] width 725 height 340
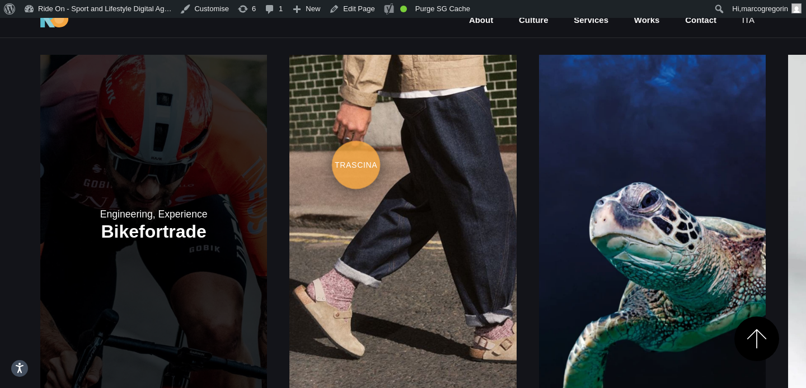
scroll to position [1454, 0]
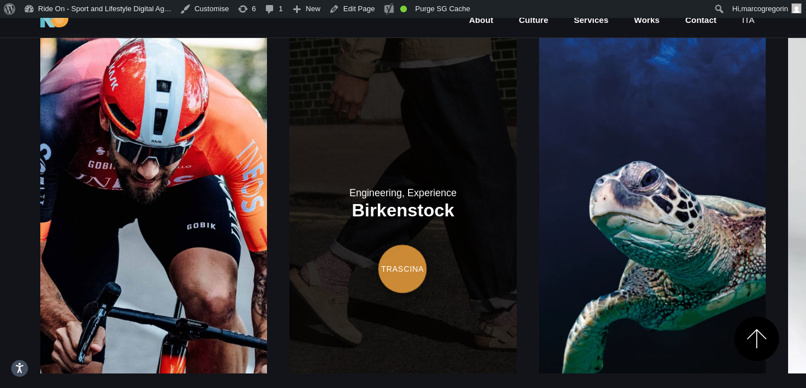
click at [402, 251] on link at bounding box center [402, 204] width 227 height 340
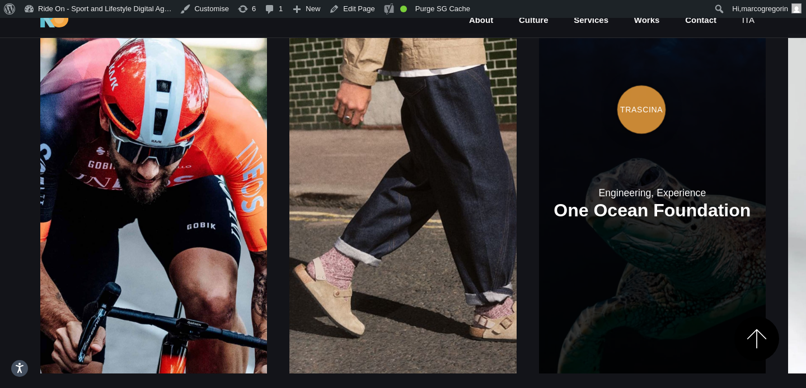
click at [539, 91] on link at bounding box center [652, 204] width 227 height 340
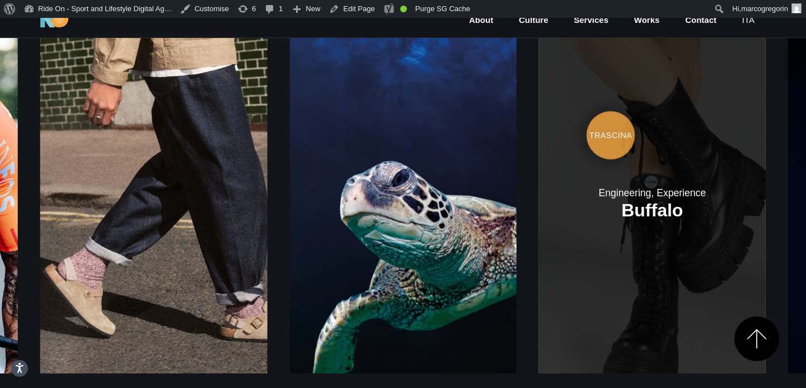
click at [539, 118] on link at bounding box center [652, 204] width 227 height 340
